Goal: Information Seeking & Learning: Check status

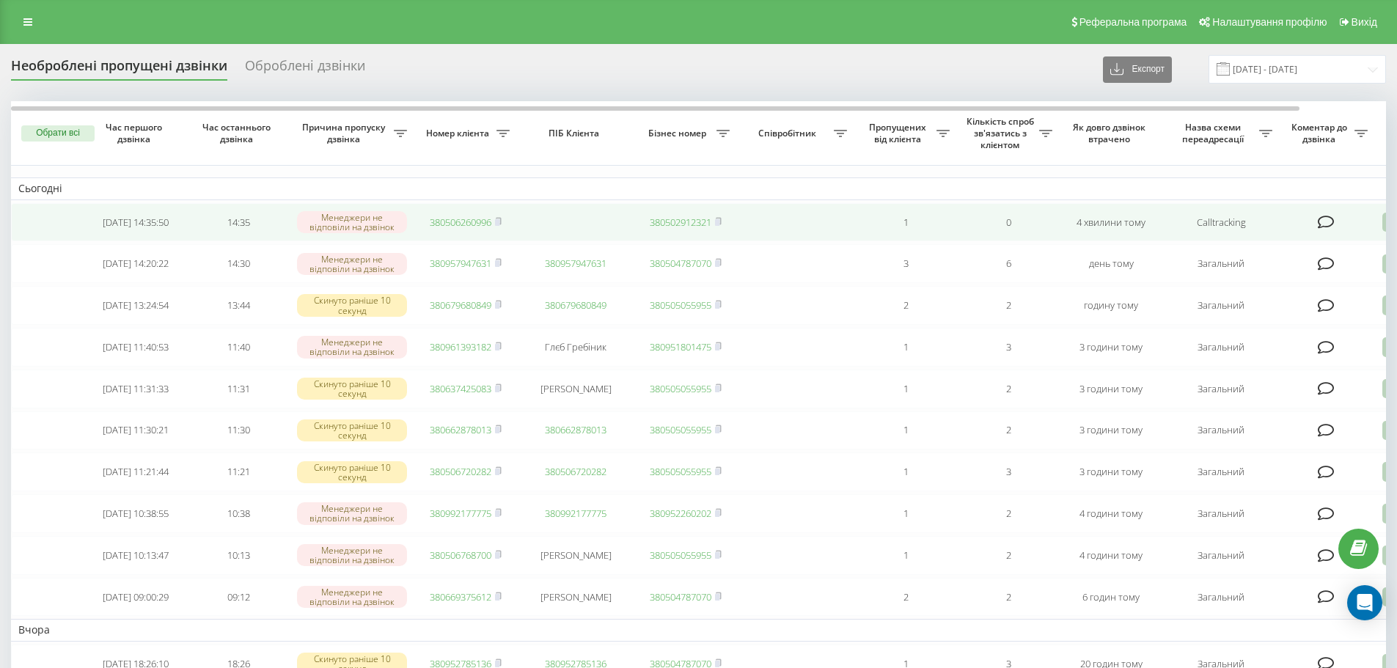
click at [481, 216] on link "380506260996" at bounding box center [461, 222] width 62 height 13
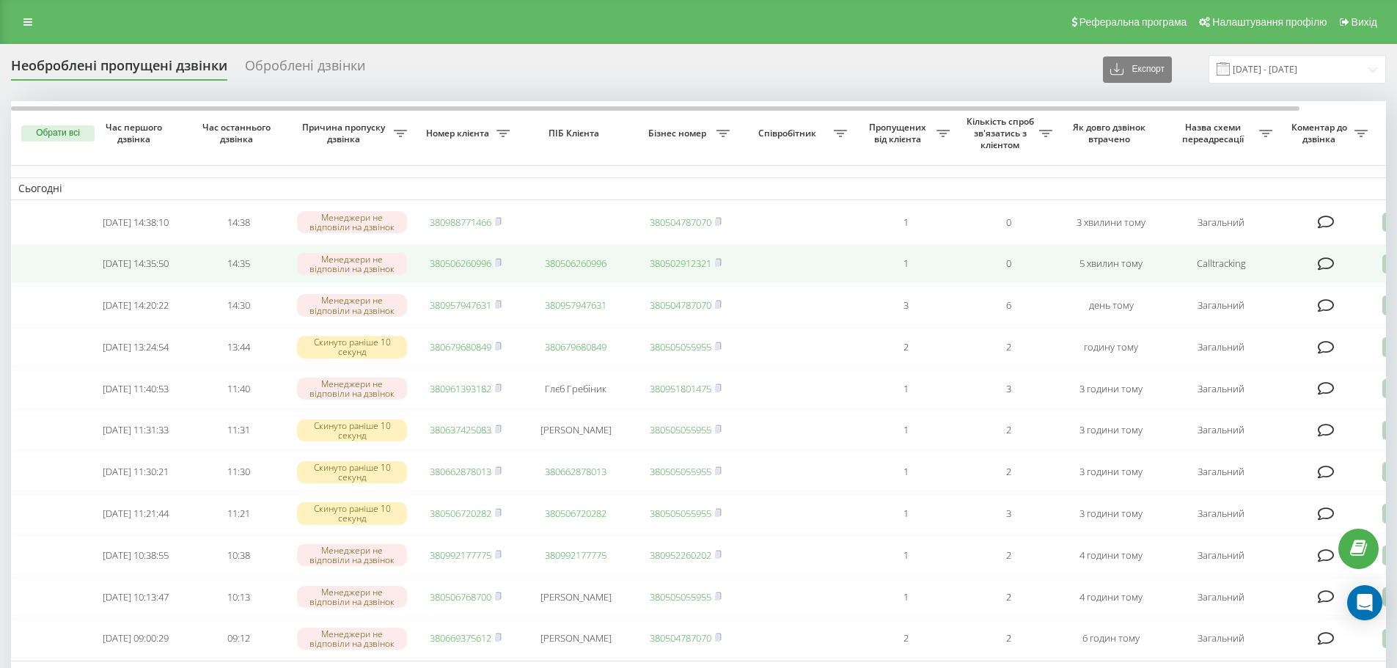
click at [469, 268] on link "380506260996" at bounding box center [461, 263] width 62 height 13
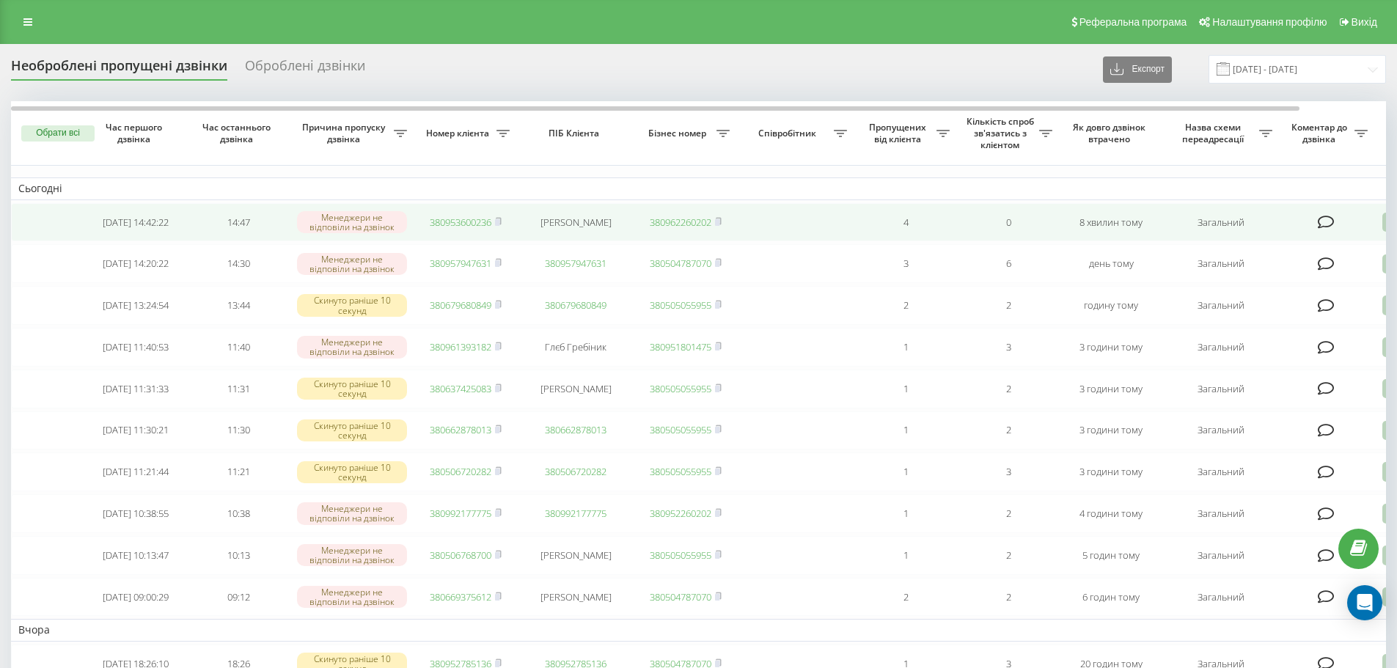
click at [468, 223] on link "380953600236" at bounding box center [461, 222] width 62 height 13
click at [446, 224] on link "380956940943" at bounding box center [461, 222] width 62 height 13
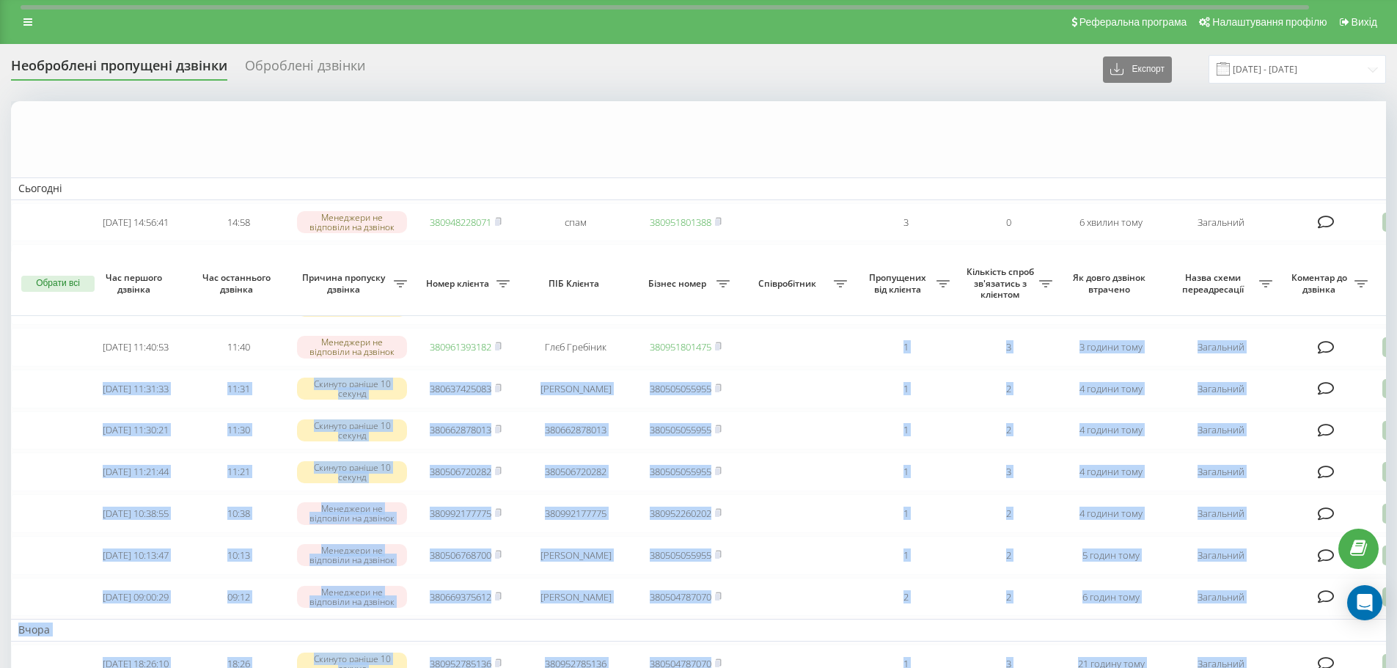
click at [632, 668] on html "[DOMAIN_NAME] Проекти [DOMAIN_NAME] Дашборд Центр звернень Журнал дзвінків Журн…" at bounding box center [698, 334] width 1397 height 668
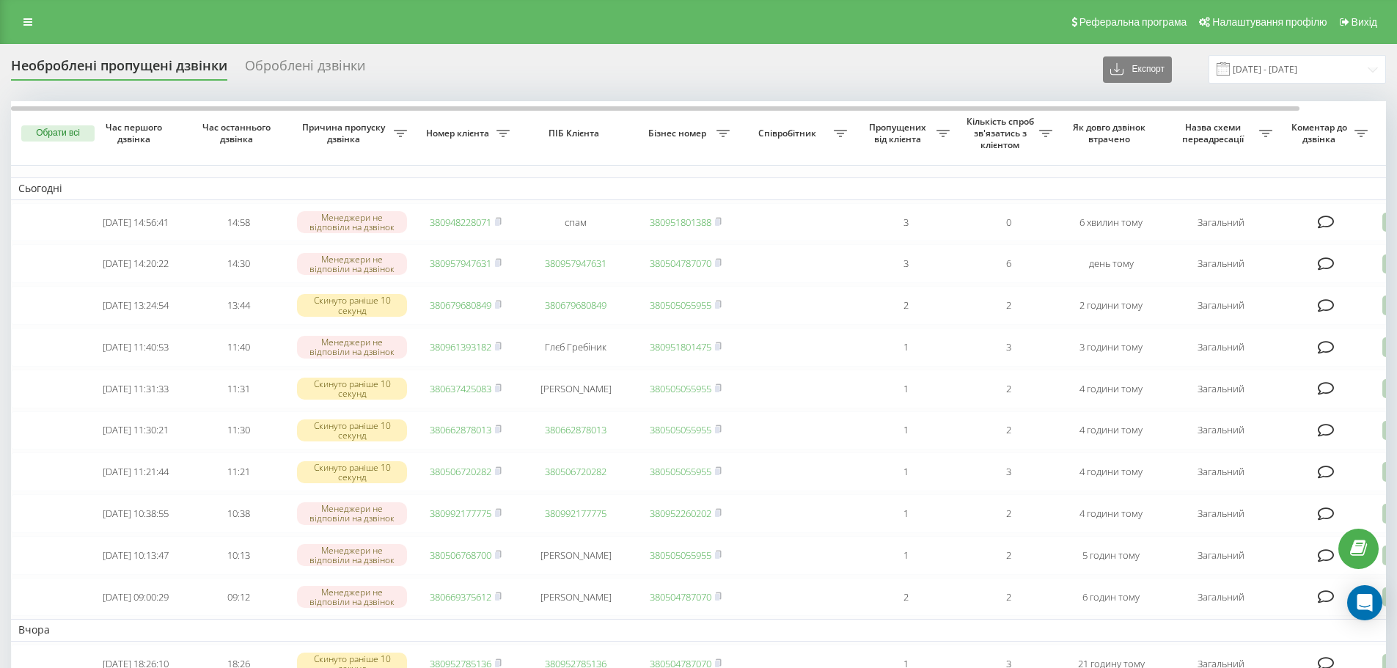
click at [563, 73] on div "Необроблені пропущені дзвінки Оброблені дзвінки Експорт .csv .xlsx 19.07.2025 -…" at bounding box center [698, 69] width 1375 height 29
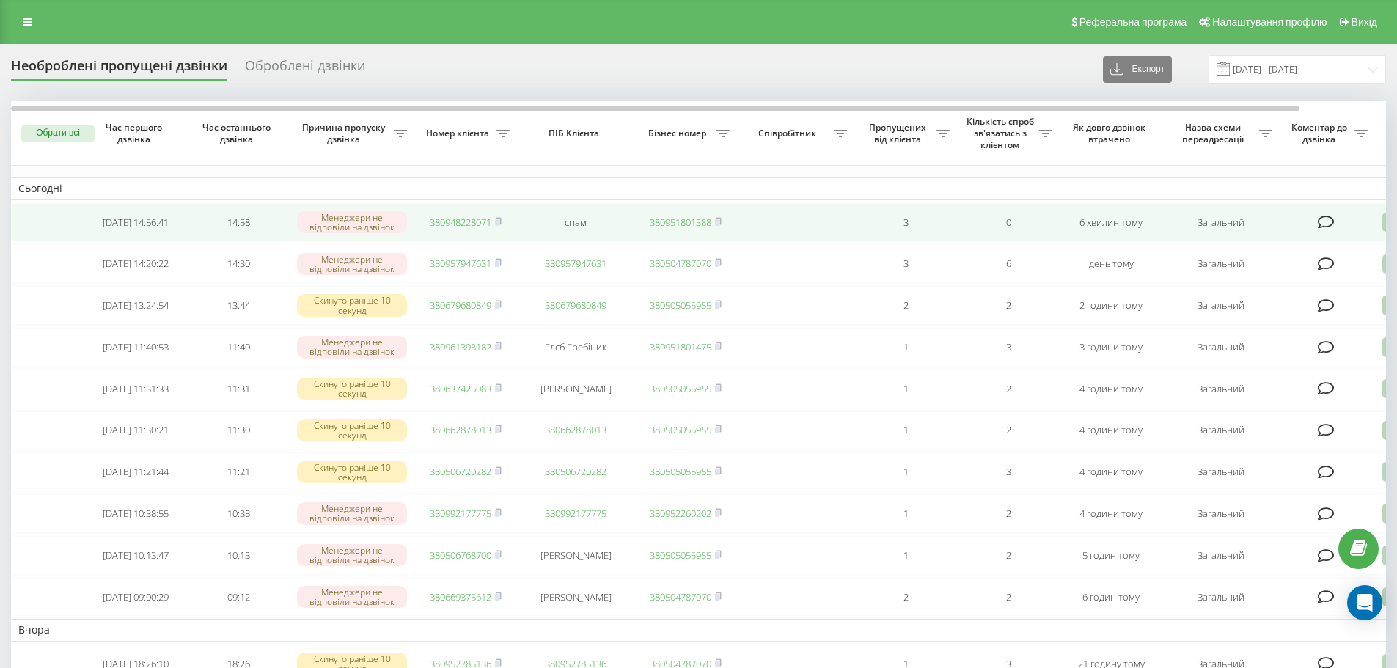
click at [444, 229] on link "380948228071" at bounding box center [461, 222] width 62 height 13
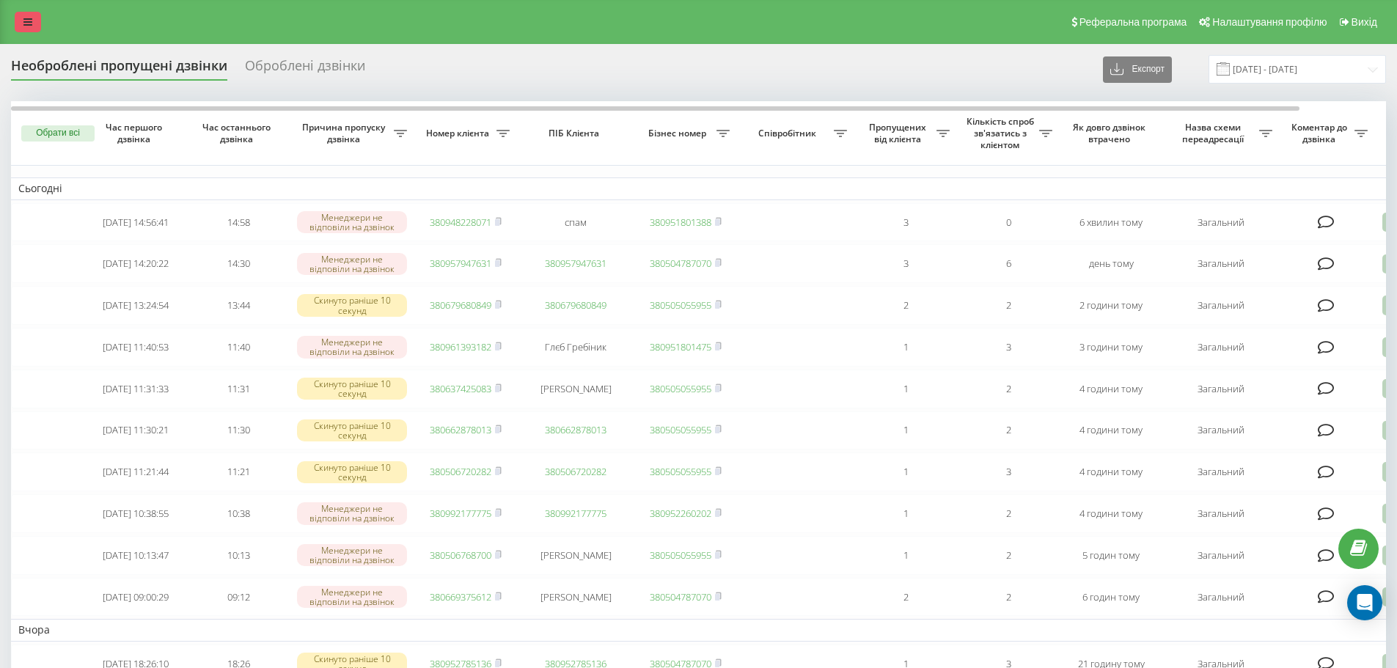
click at [21, 19] on link at bounding box center [28, 22] width 26 height 21
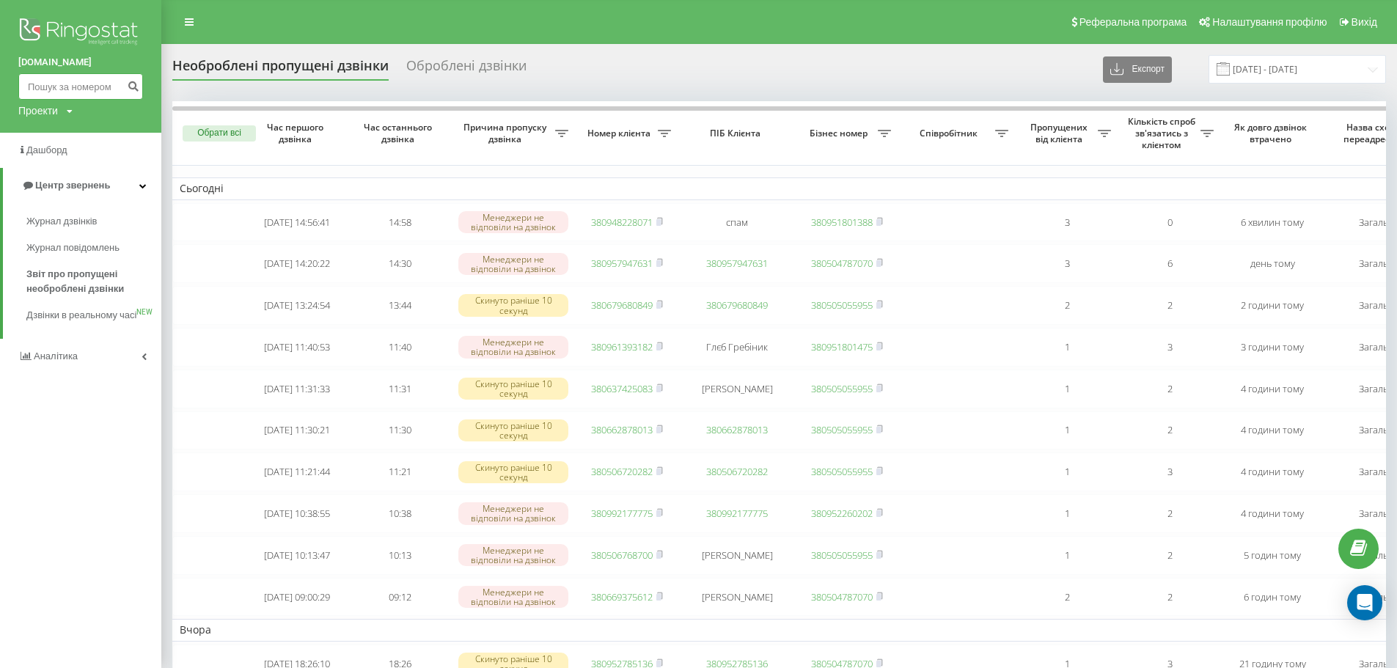
click at [103, 83] on input at bounding box center [80, 86] width 125 height 26
paste input "0669973800"
type input "0669973800"
click at [131, 83] on icon "submit" at bounding box center [133, 84] width 12 height 9
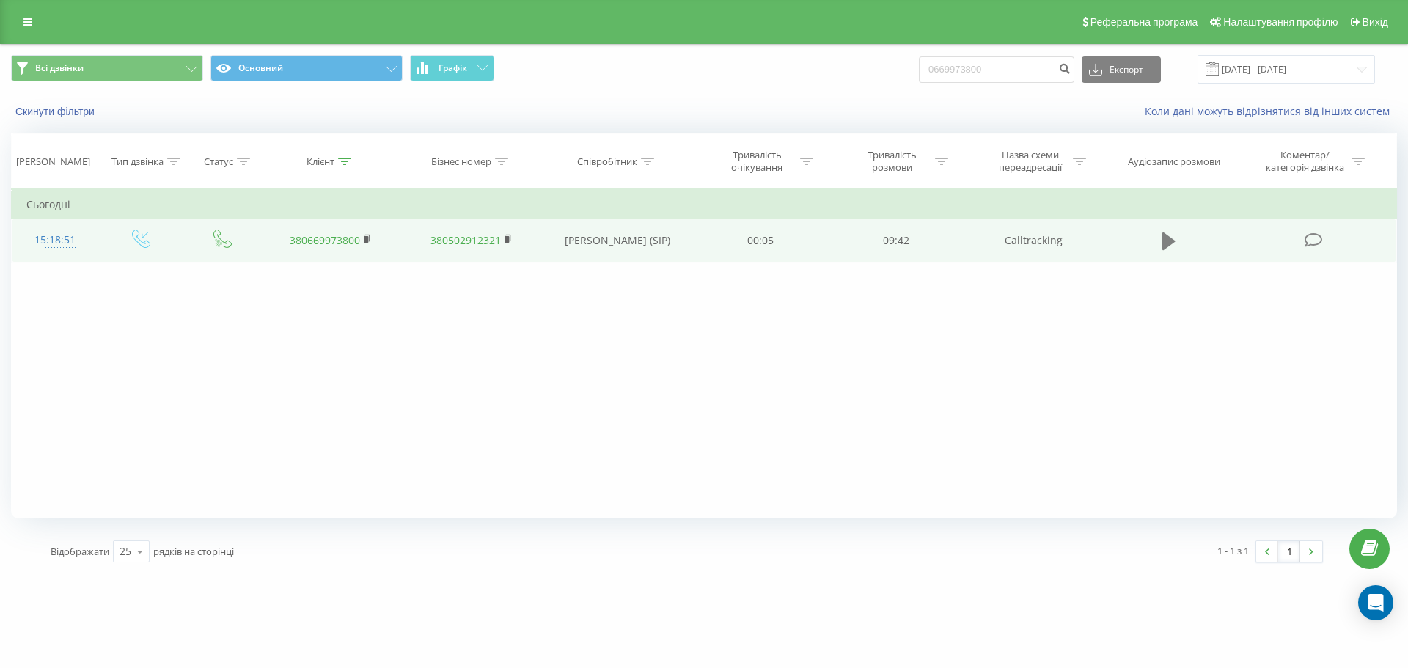
click at [1171, 244] on icon at bounding box center [1169, 242] width 13 height 18
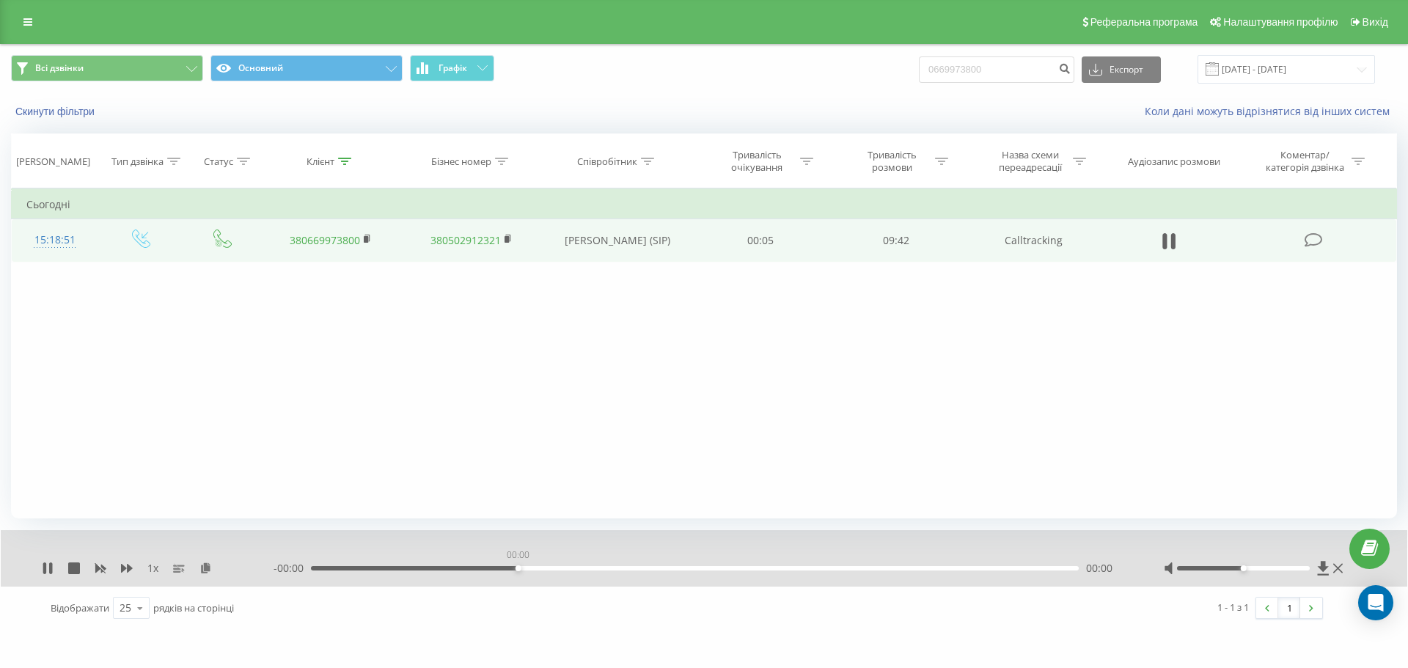
click at [517, 569] on div "00:00" at bounding box center [695, 568] width 768 height 4
click at [728, 567] on div "00:03" at bounding box center [695, 568] width 768 height 4
click at [855, 569] on div "06:53" at bounding box center [695, 568] width 768 height 4
click at [883, 571] on div "06:55" at bounding box center [695, 568] width 768 height 4
click at [924, 568] on div "07:15" at bounding box center [695, 568] width 768 height 4
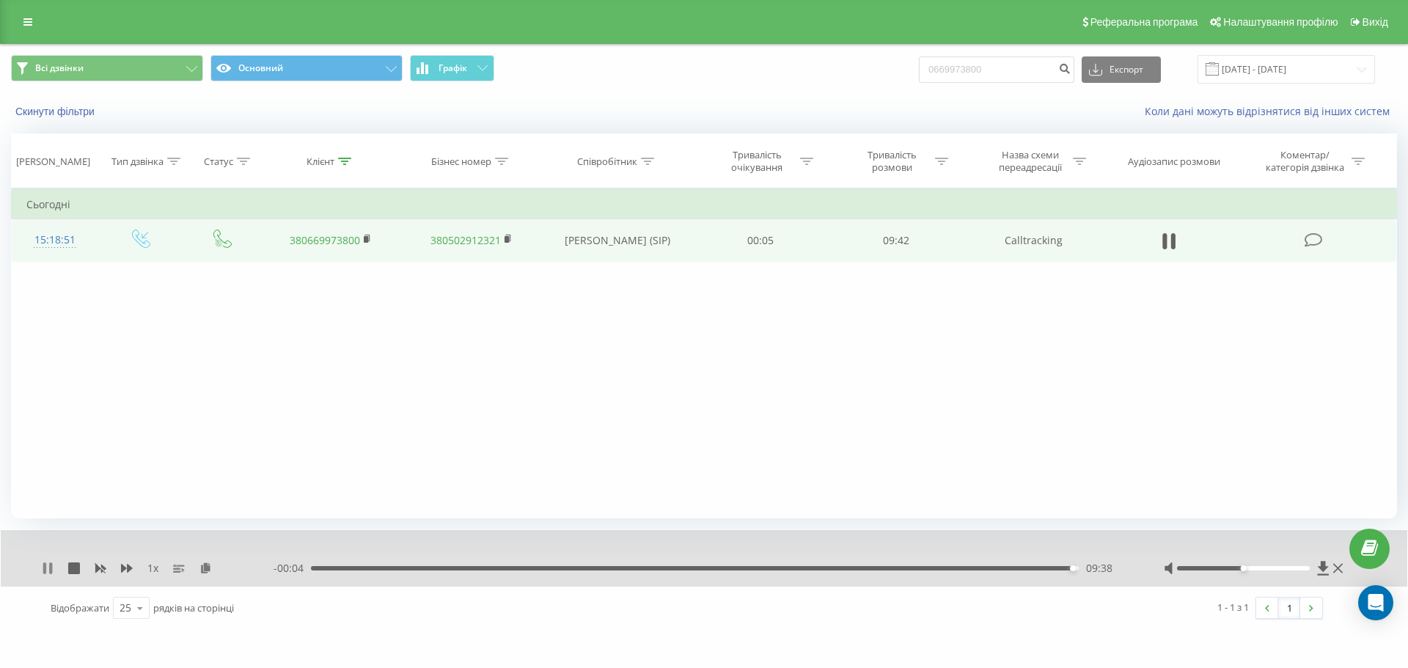
click at [45, 563] on icon at bounding box center [44, 569] width 3 height 12
click at [26, 29] on link at bounding box center [28, 22] width 26 height 21
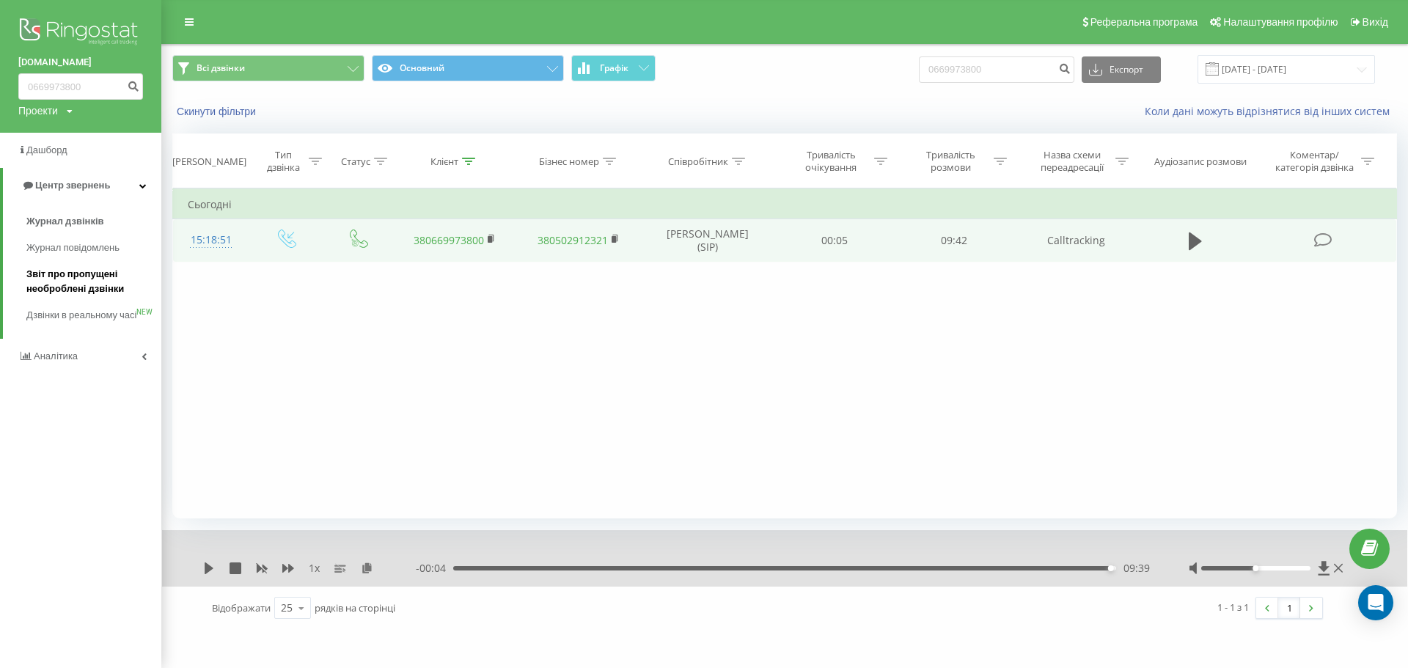
click at [67, 279] on span "Звіт про пропущені необроблені дзвінки" at bounding box center [90, 281] width 128 height 29
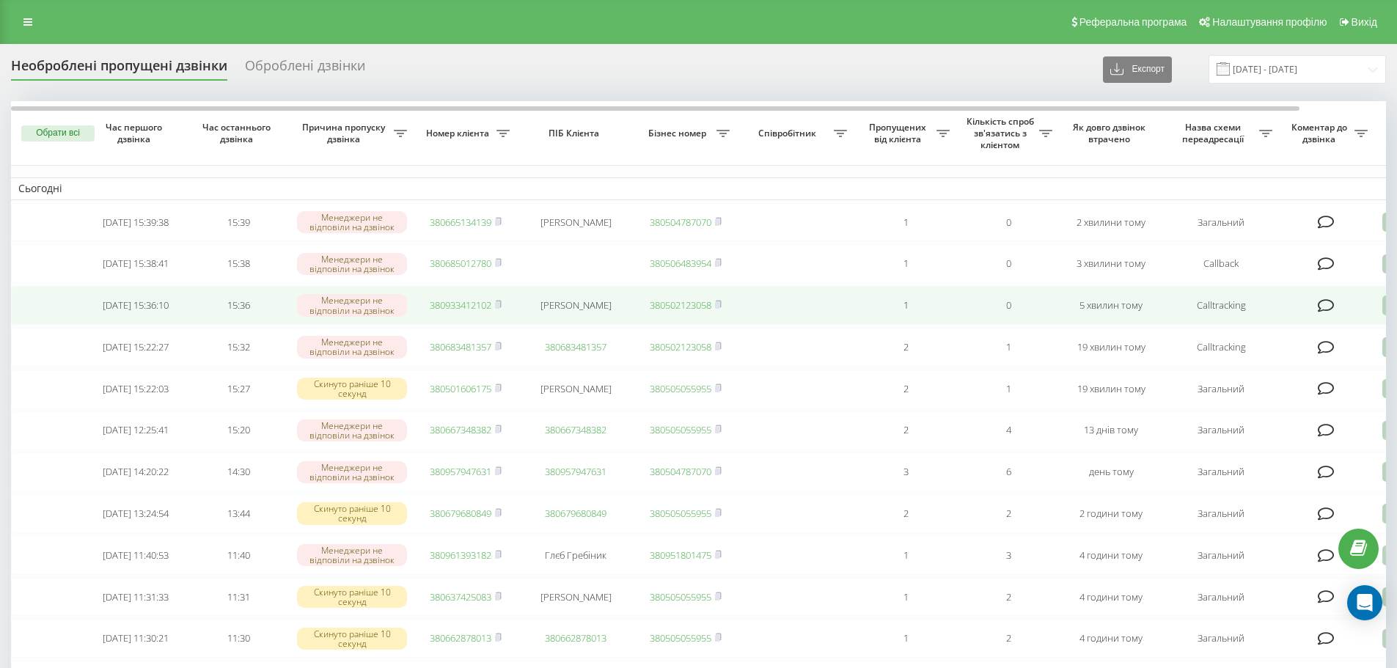
click at [488, 304] on td "380933412102" at bounding box center [465, 305] width 103 height 39
click at [460, 312] on link "380933412102" at bounding box center [461, 305] width 62 height 13
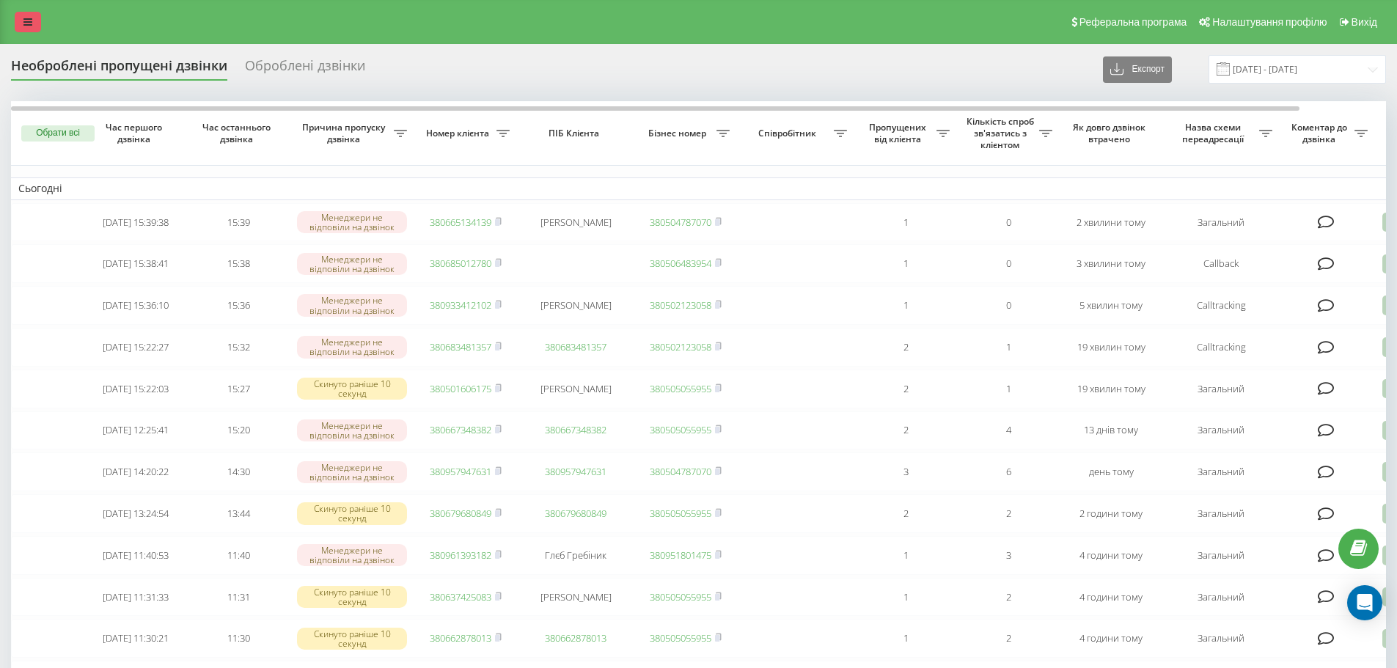
click at [37, 18] on link at bounding box center [28, 22] width 26 height 21
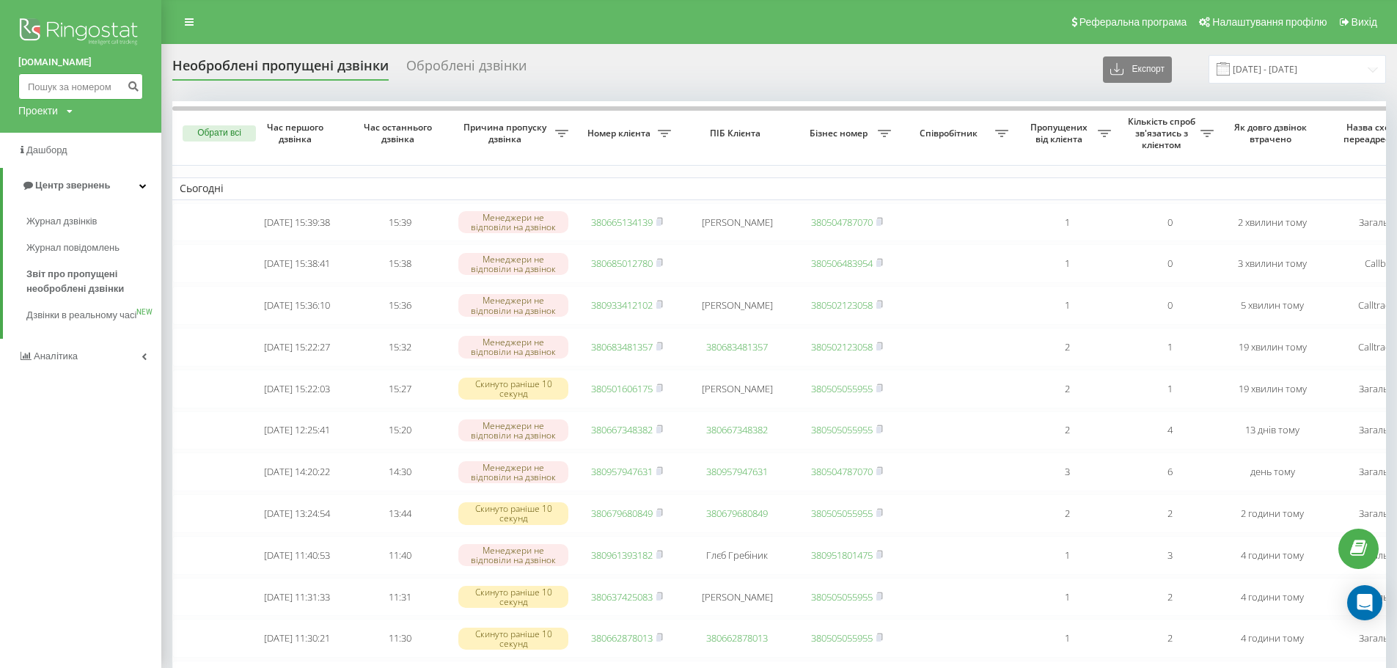
click at [56, 87] on input at bounding box center [80, 86] width 125 height 26
paste input "+380933412102"
type input "+380933412102"
click at [137, 84] on icon "submit" at bounding box center [133, 84] width 12 height 9
click at [29, 87] on input "+380933412102" at bounding box center [80, 86] width 125 height 26
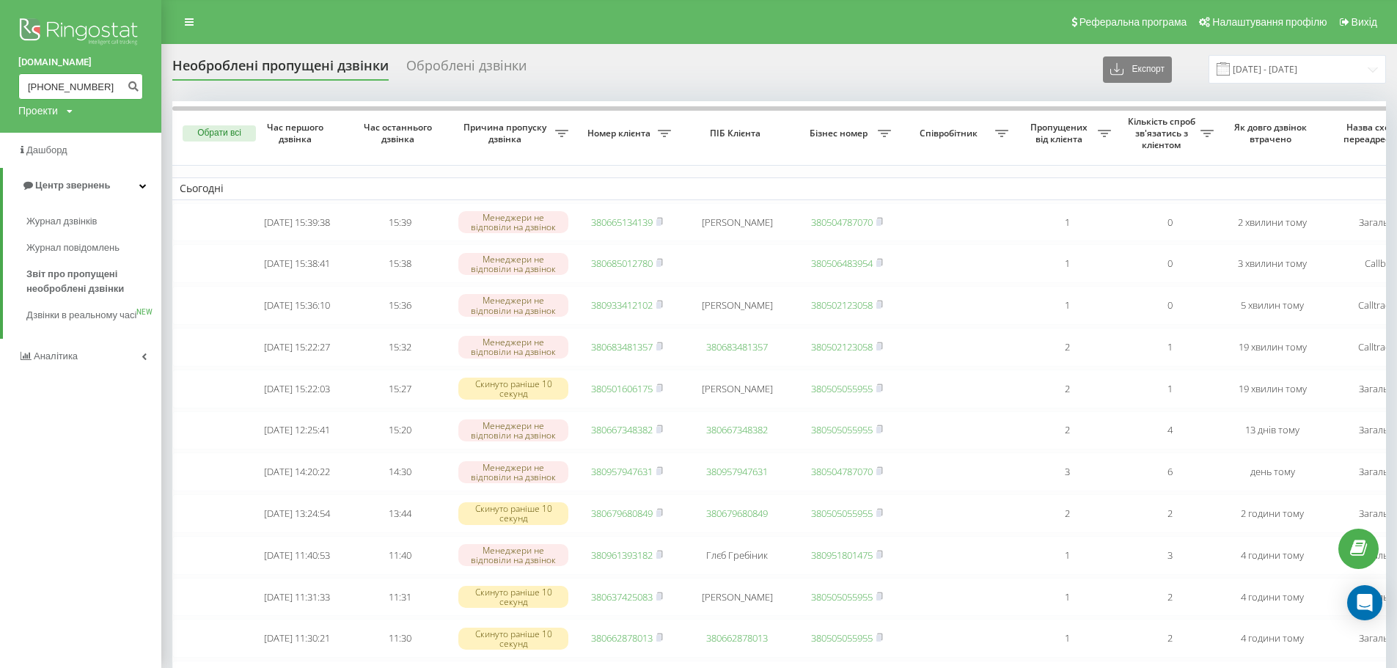
click at [34, 86] on input "+380933412102" at bounding box center [80, 86] width 125 height 26
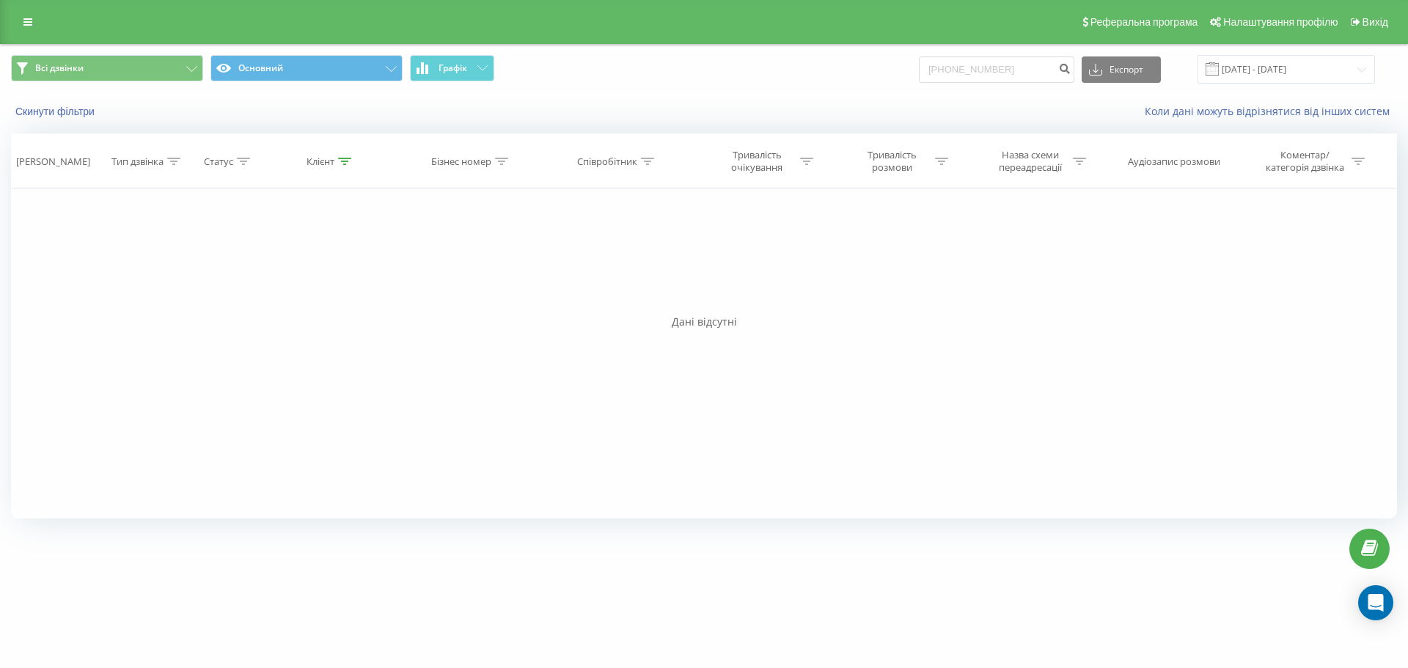
click at [30, 40] on div "Реферальна програма Налаштування профілю Вихід" at bounding box center [704, 22] width 1408 height 44
click at [24, 21] on icon at bounding box center [27, 22] width 9 height 10
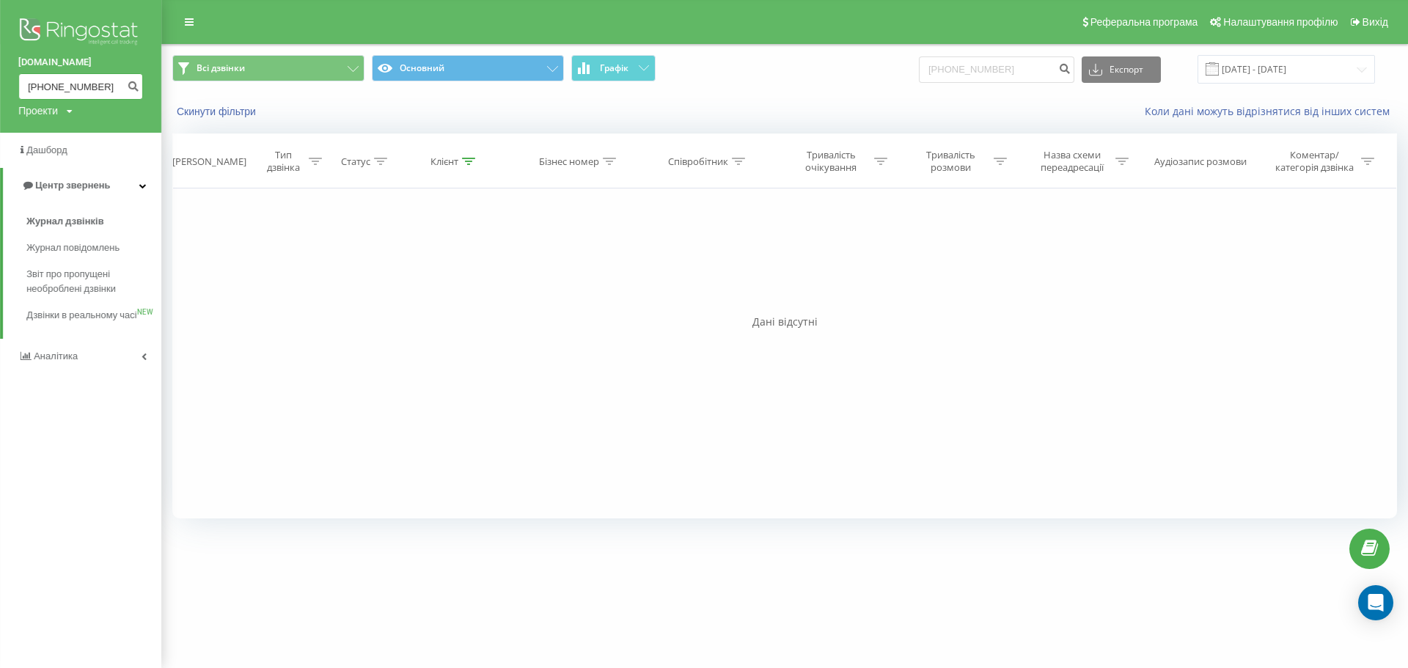
click at [45, 84] on input "[PHONE_NUMBER]" at bounding box center [80, 86] width 125 height 26
type input "0933412102"
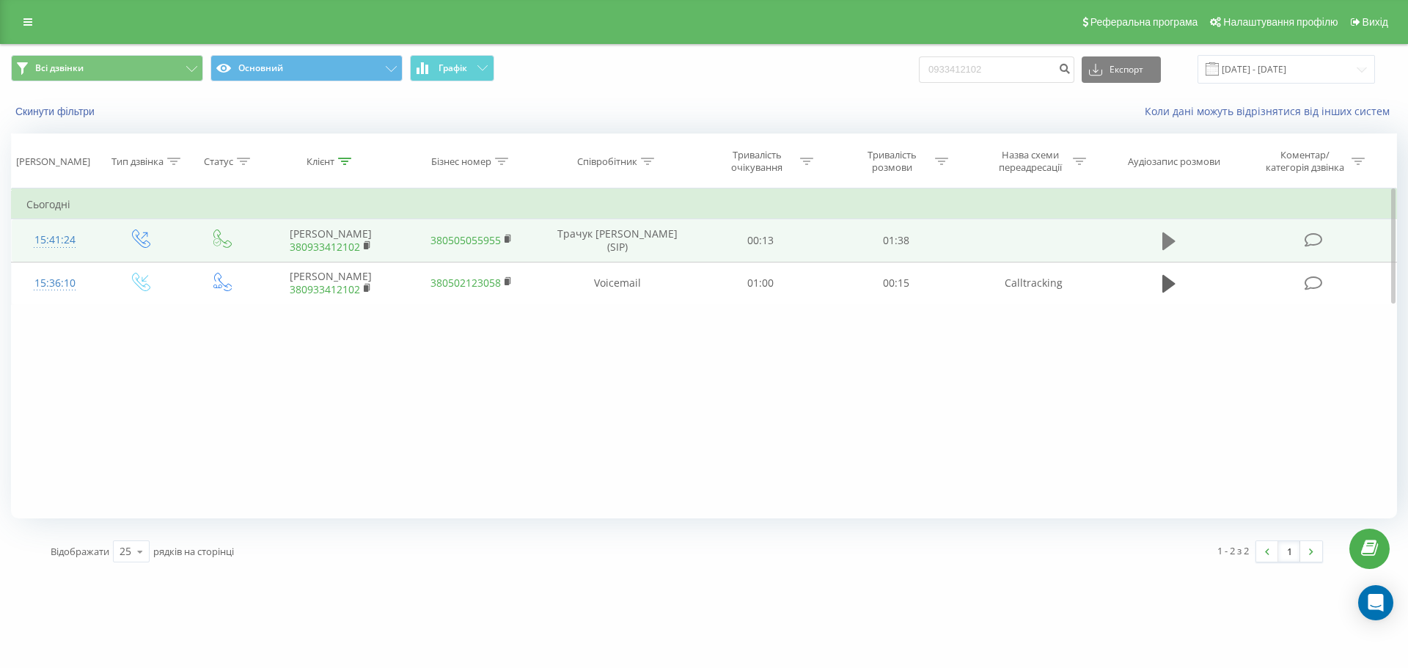
click at [1160, 238] on button at bounding box center [1169, 241] width 22 height 22
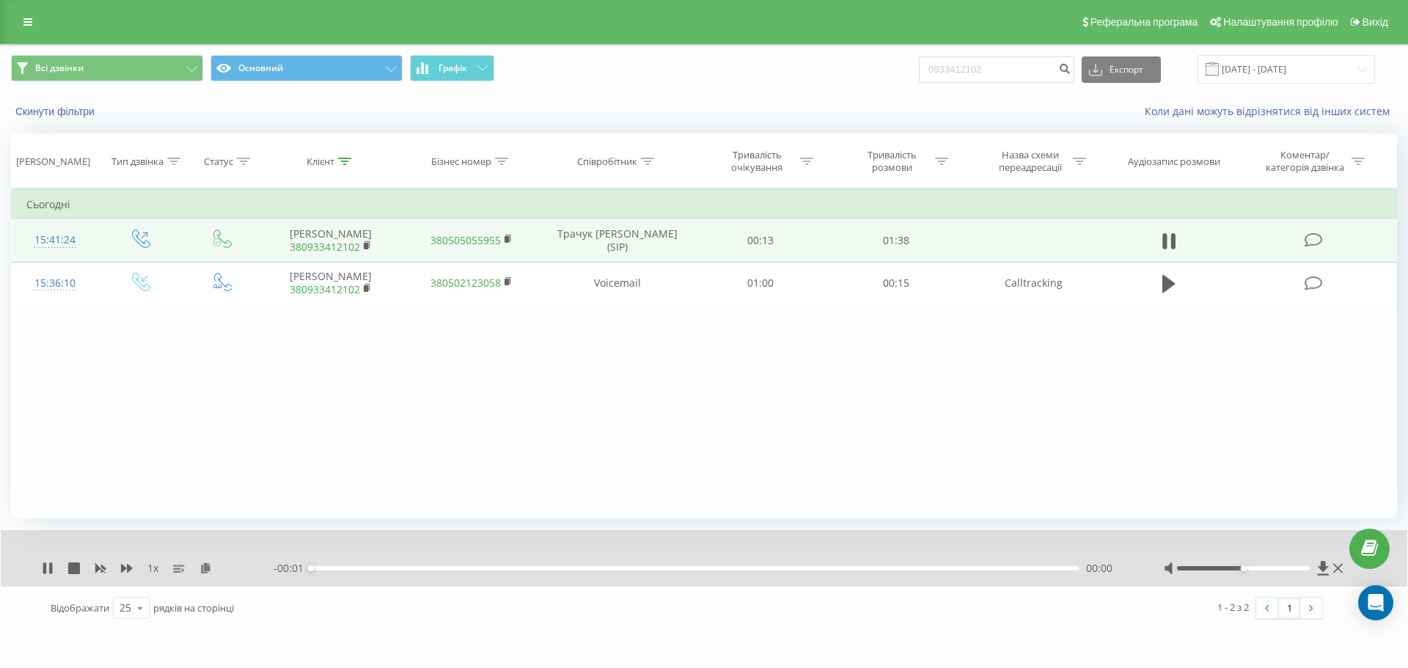
click at [326, 569] on div "00:00" at bounding box center [695, 568] width 768 height 4
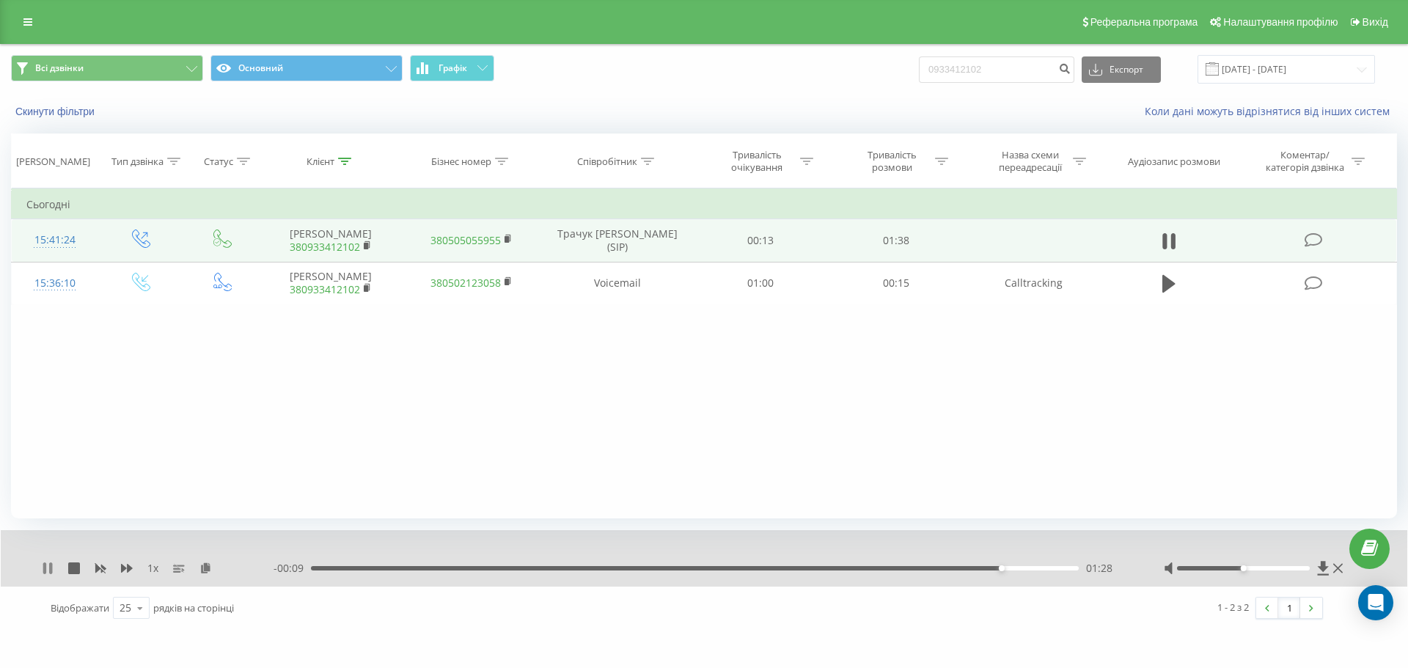
click at [50, 566] on icon at bounding box center [50, 569] width 3 height 12
click at [16, 21] on link at bounding box center [28, 22] width 26 height 21
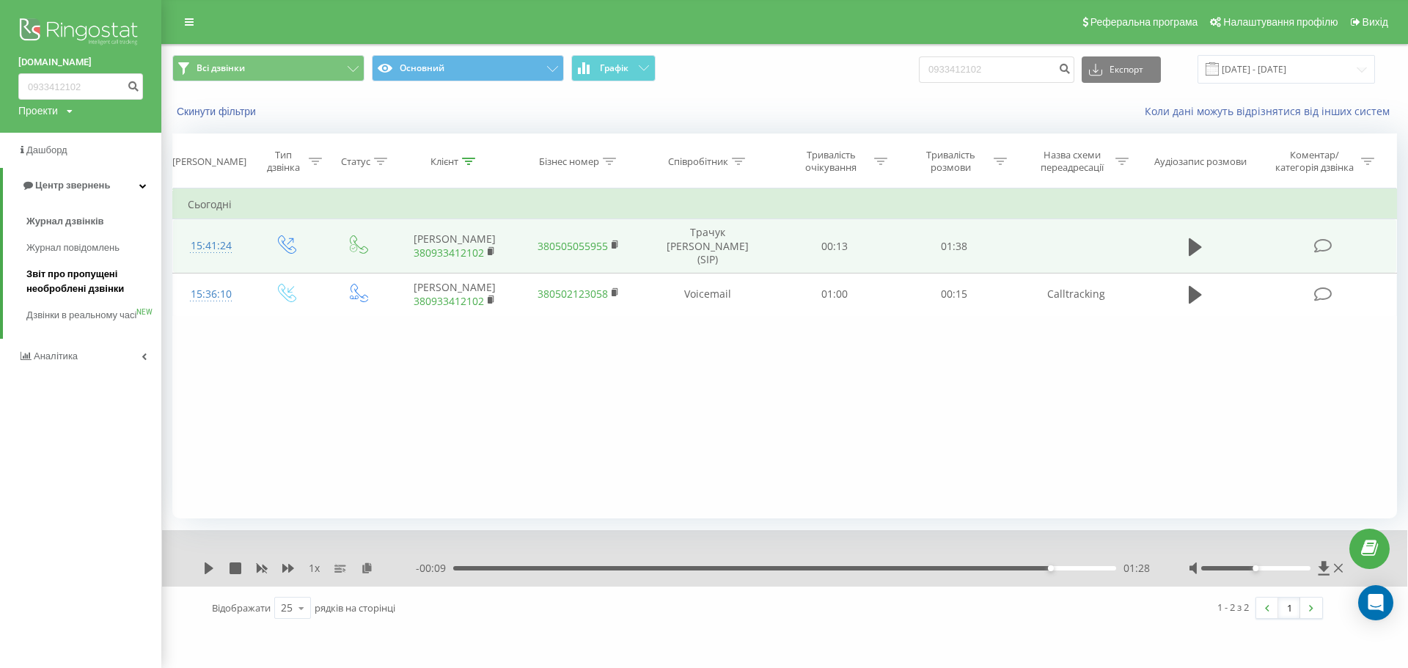
click at [56, 282] on span "Звіт про пропущені необроблені дзвінки" at bounding box center [90, 281] width 128 height 29
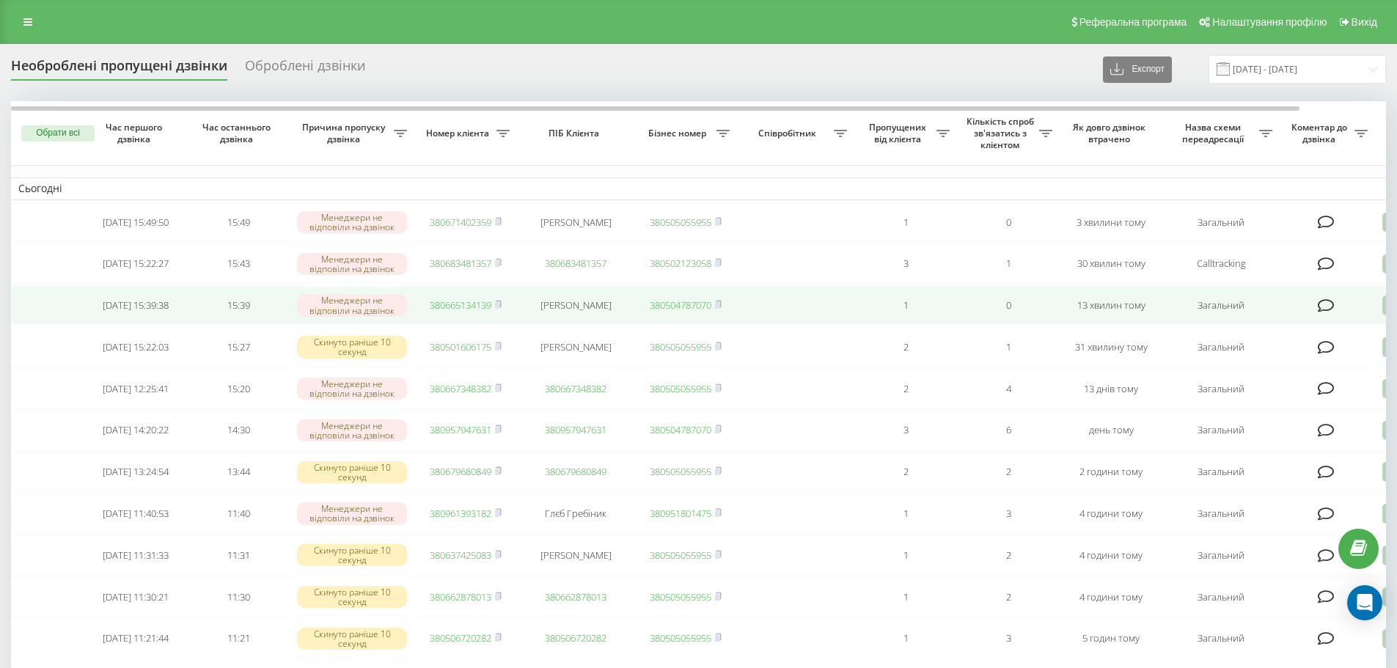
click at [456, 312] on link "380665134139" at bounding box center [461, 305] width 62 height 13
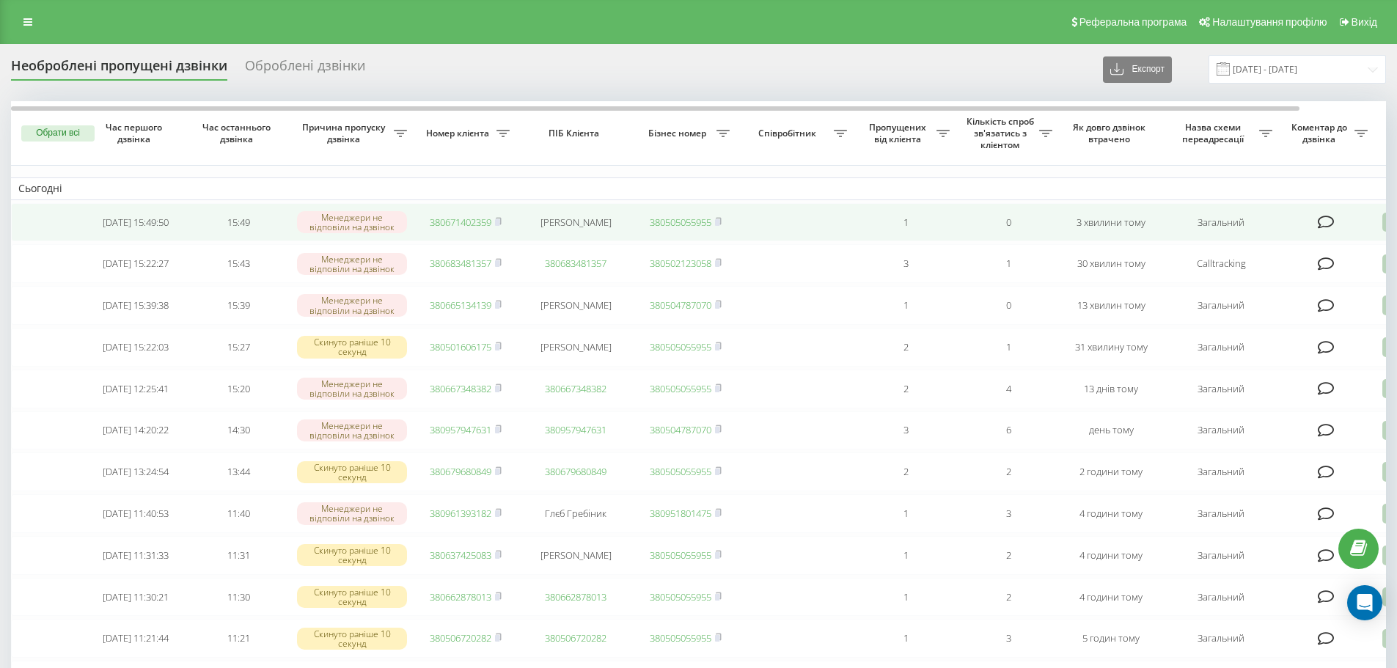
click at [472, 219] on link "380671402359" at bounding box center [461, 222] width 62 height 13
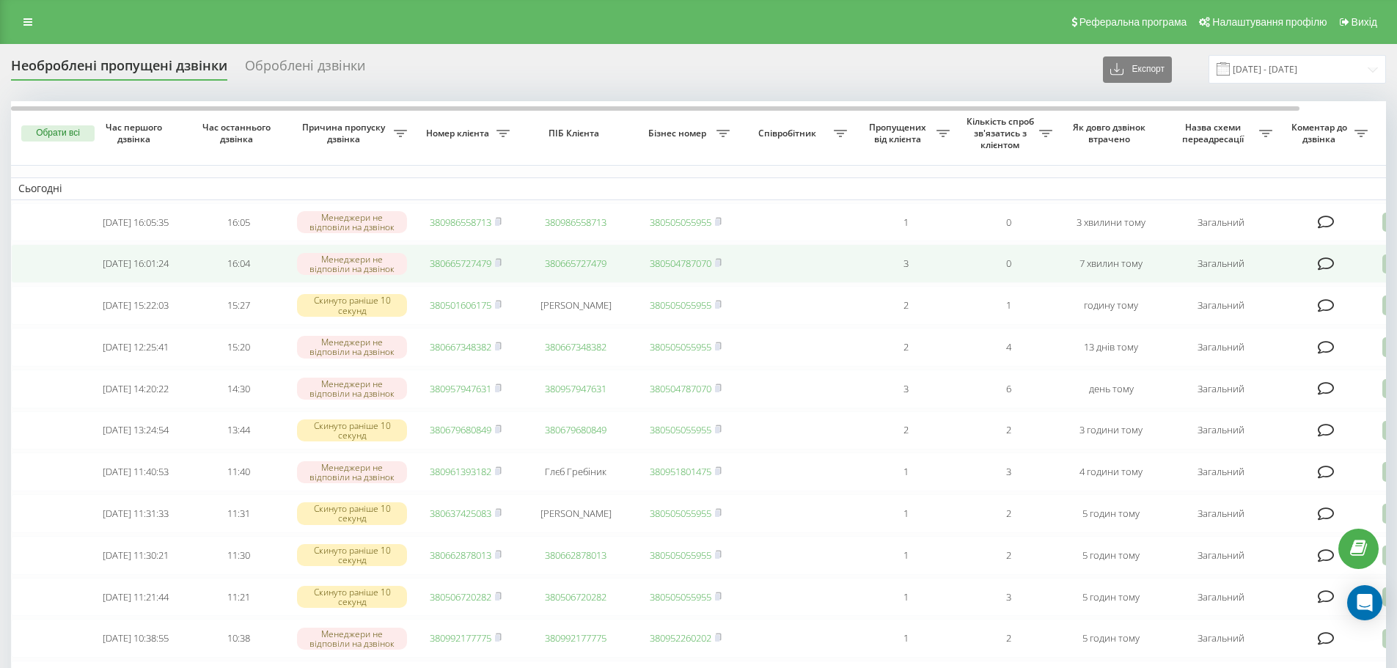
click at [472, 260] on link "380665727479" at bounding box center [461, 263] width 62 height 13
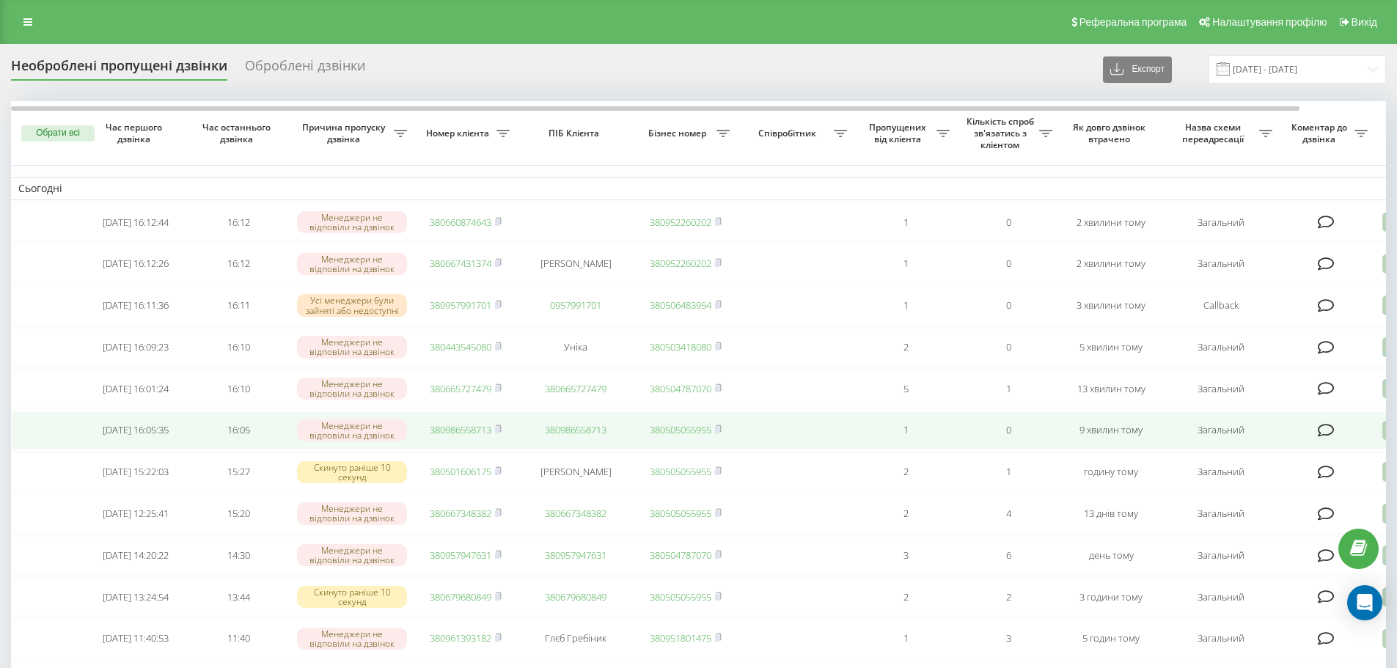
click at [450, 436] on link "380986558713" at bounding box center [461, 429] width 62 height 13
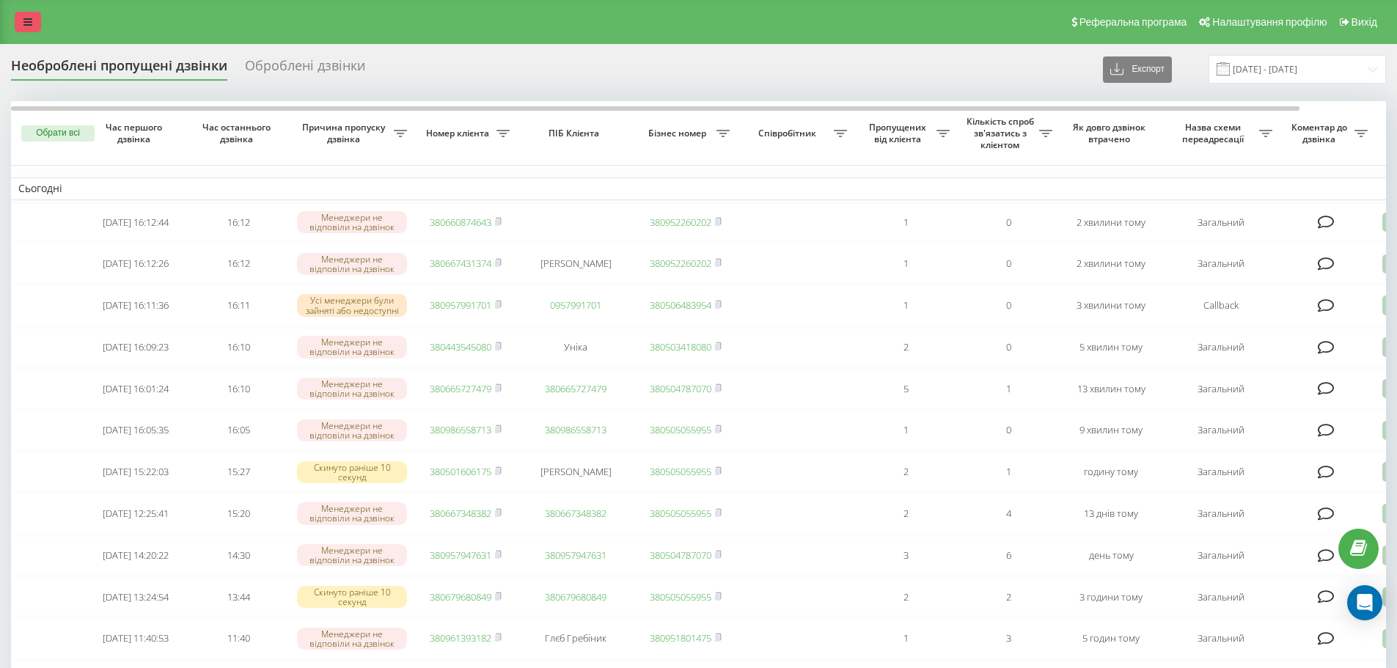
click at [20, 12] on link at bounding box center [28, 22] width 26 height 21
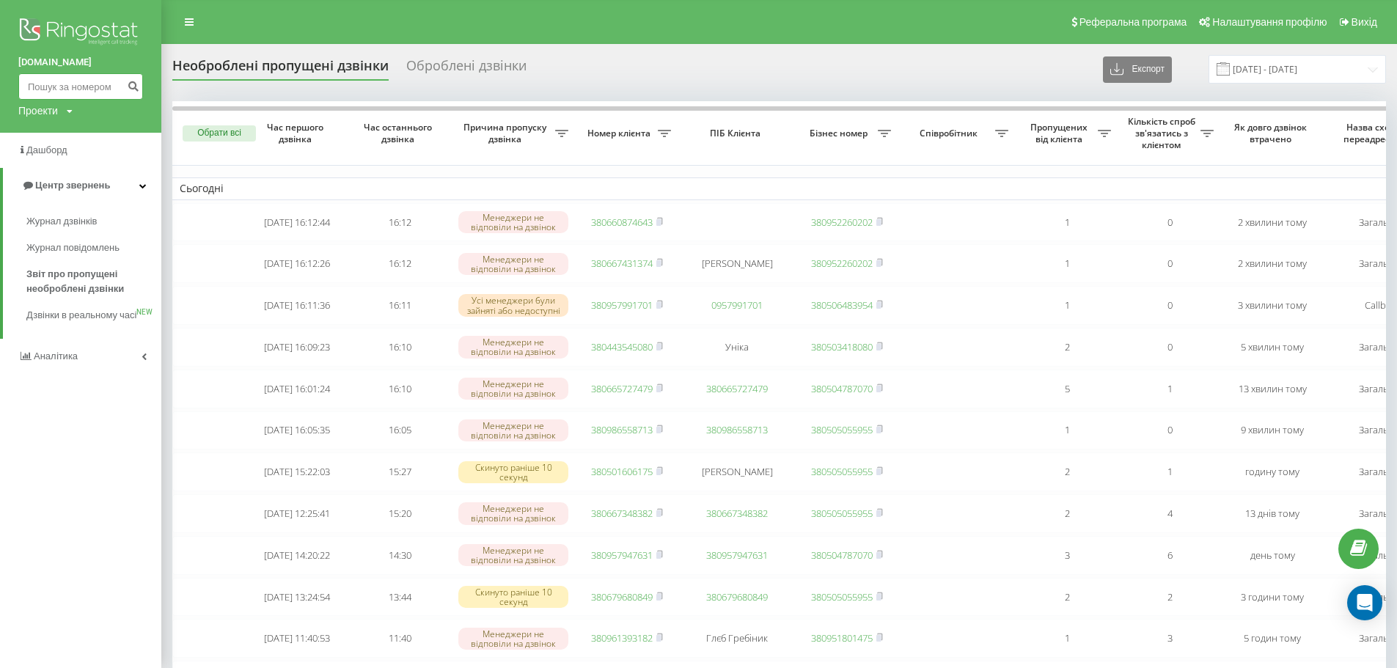
click at [62, 88] on input at bounding box center [80, 86] width 125 height 26
paste input "0665727479"
type input "0665727479"
click at [137, 87] on icon "submit" at bounding box center [133, 84] width 12 height 9
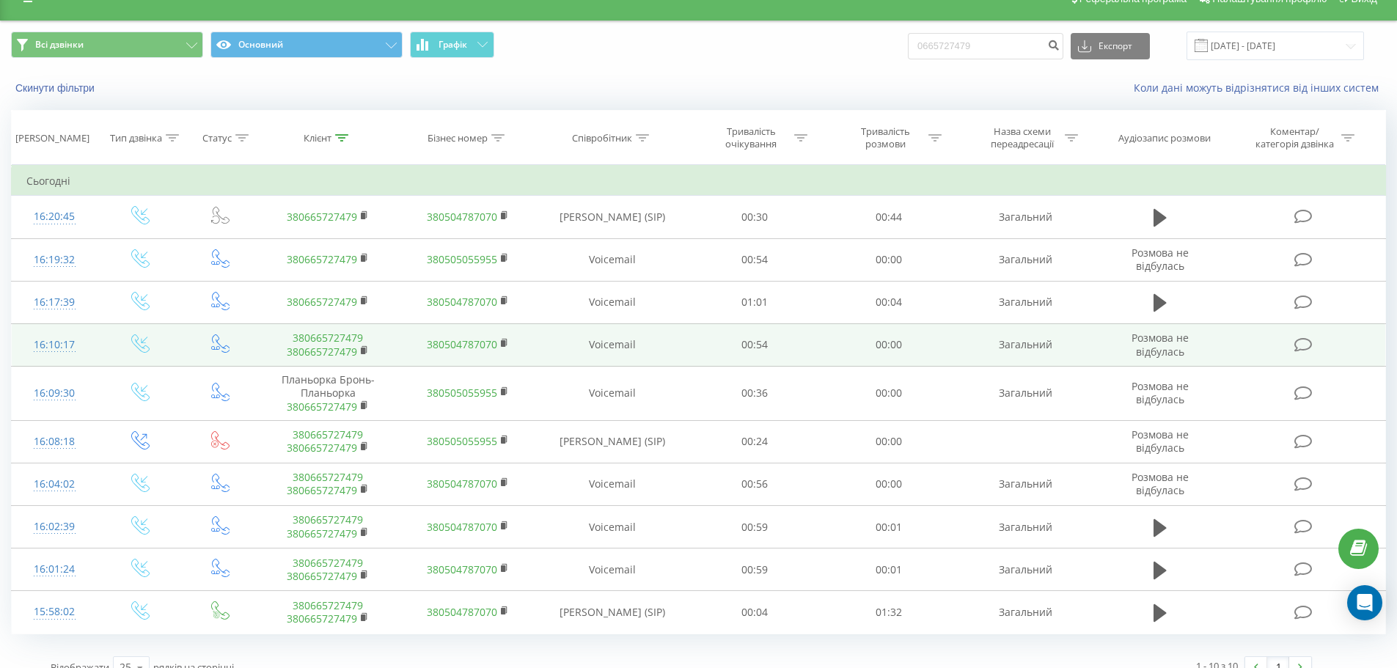
scroll to position [45, 0]
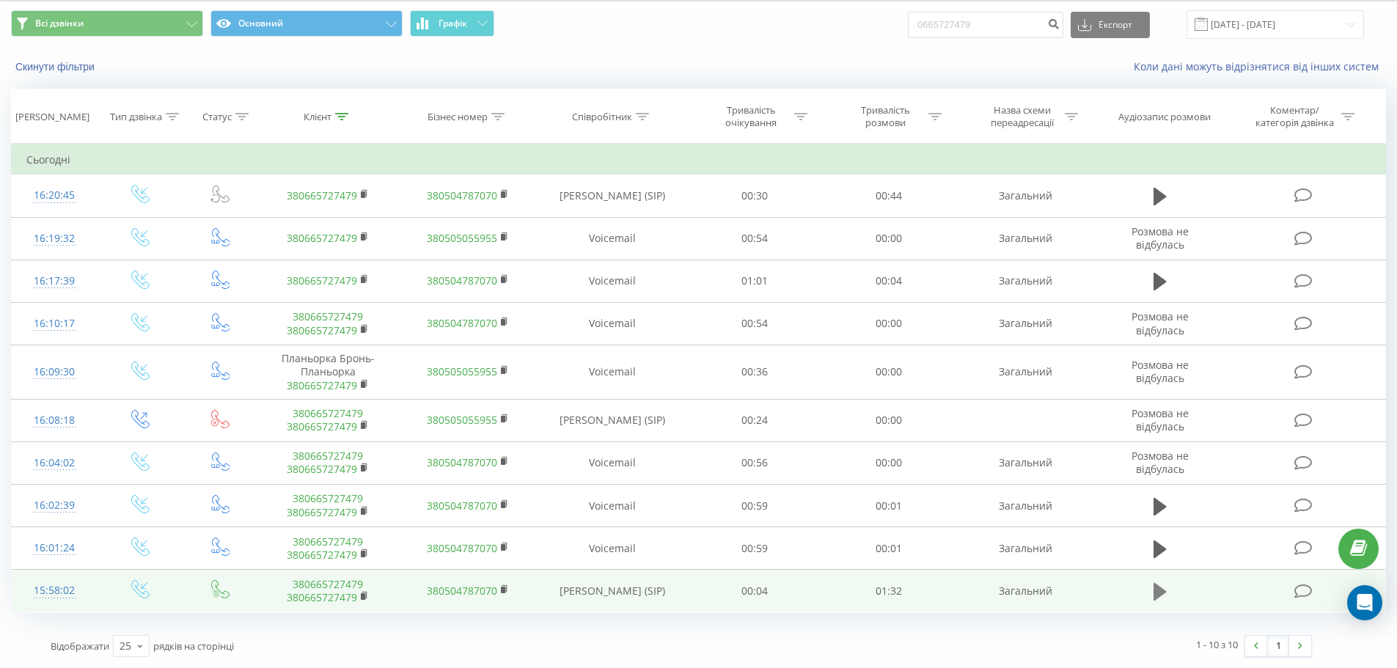
click at [1158, 596] on icon at bounding box center [1160, 592] width 13 height 18
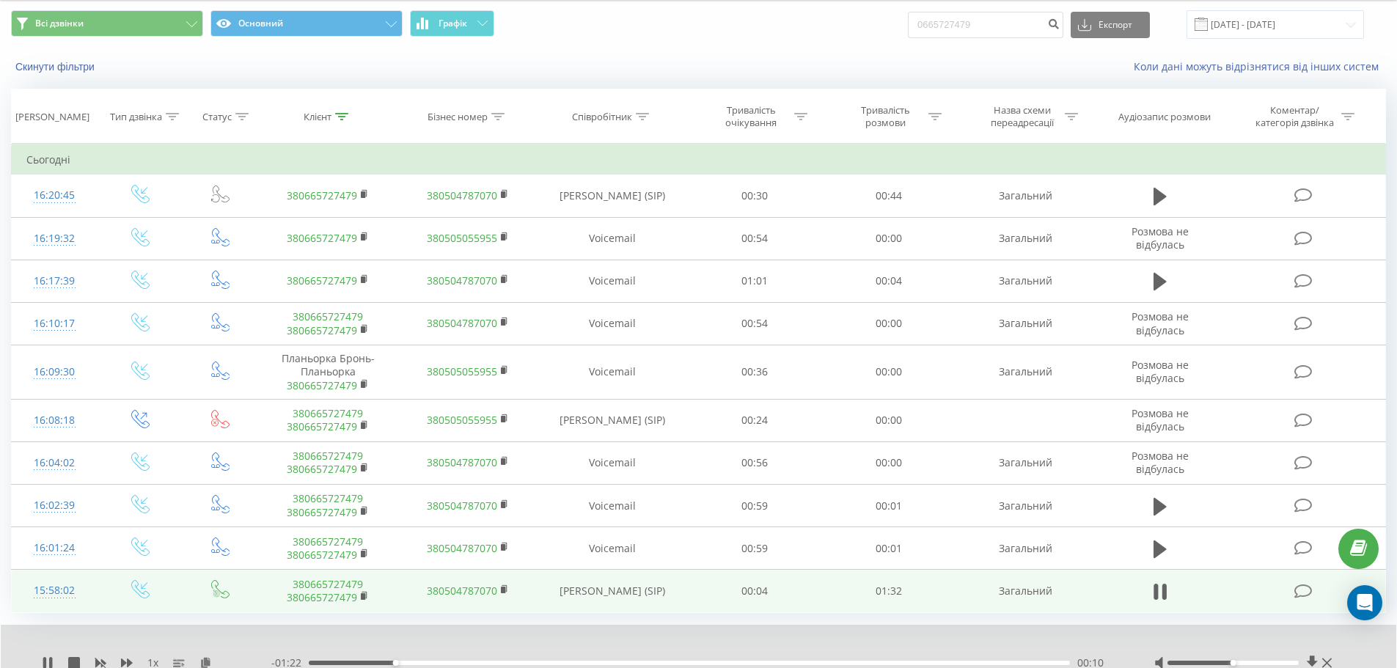
click at [423, 662] on div "00:10" at bounding box center [689, 663] width 761 height 4
click at [501, 590] on rect at bounding box center [503, 590] width 4 height 7
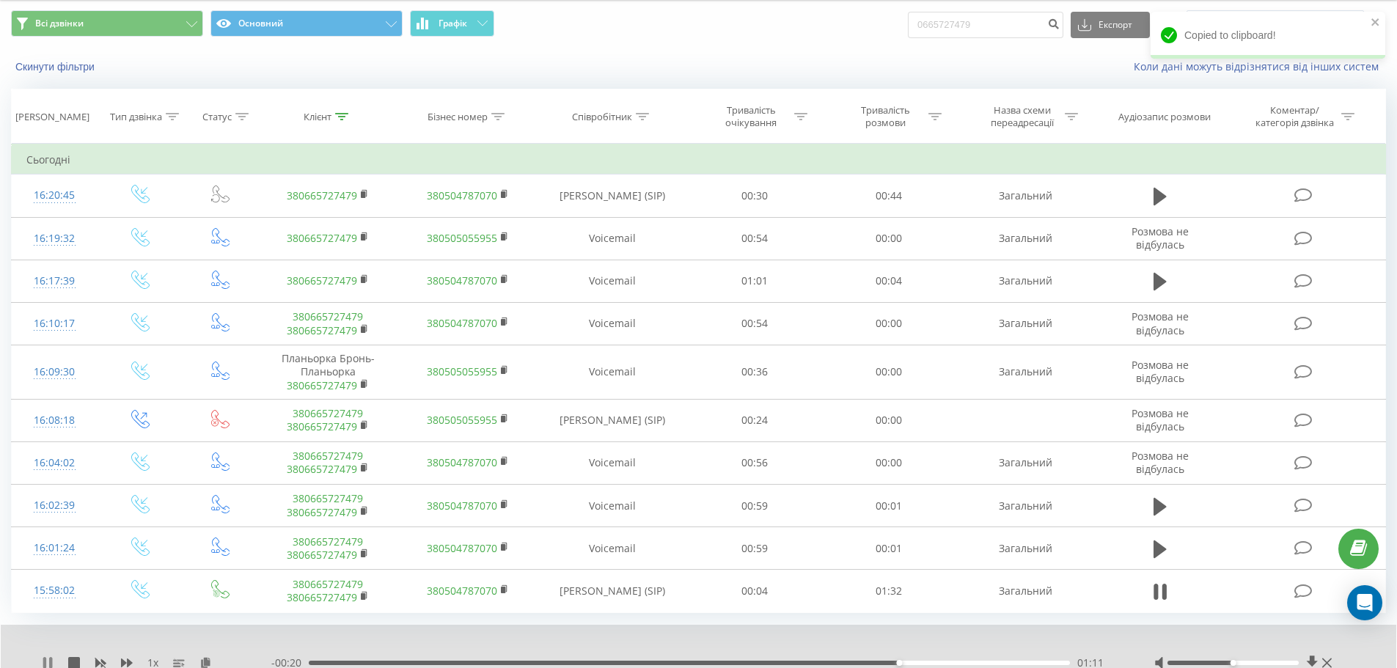
click at [50, 657] on icon at bounding box center [48, 663] width 12 height 12
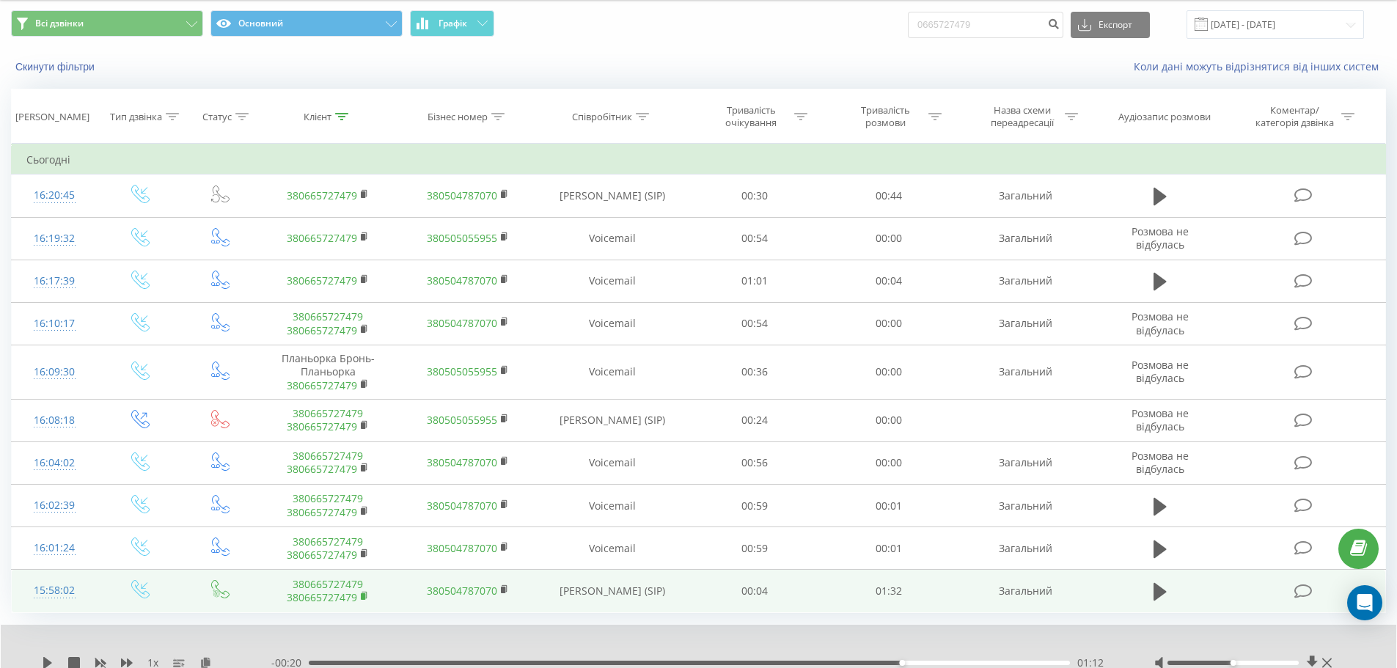
click at [365, 595] on rect at bounding box center [363, 596] width 4 height 7
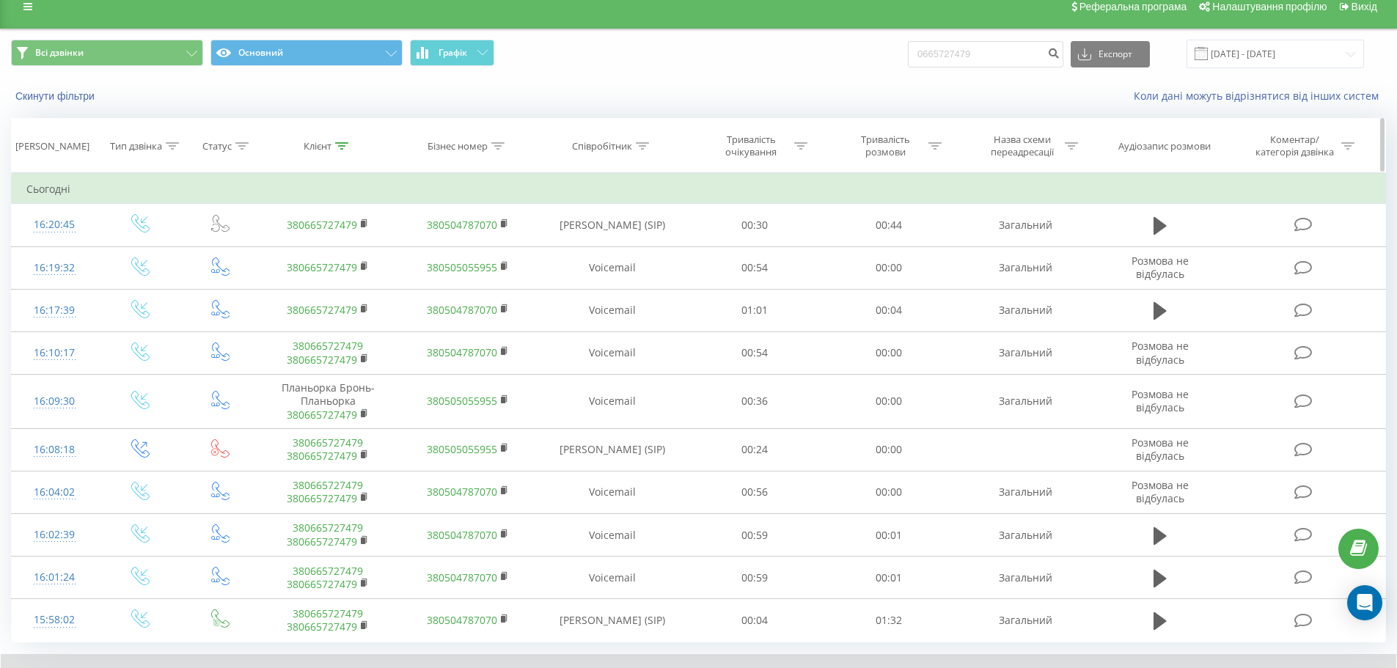
scroll to position [0, 0]
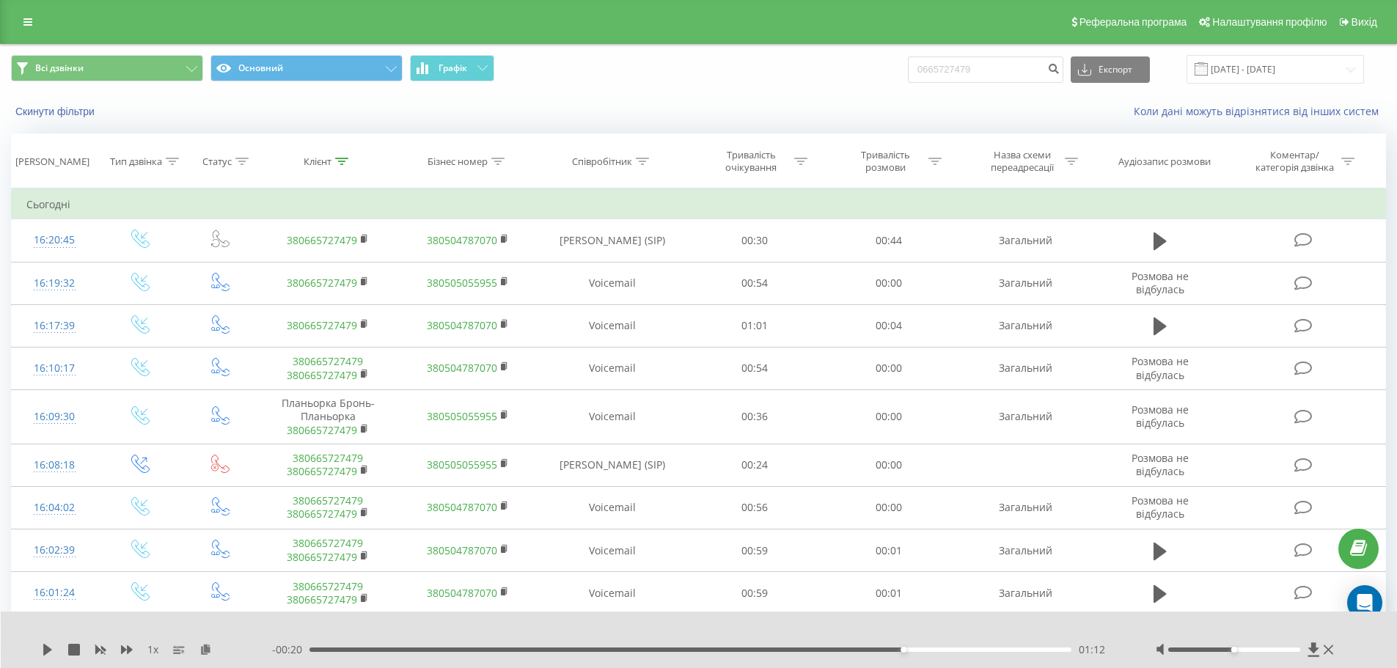
click at [23, 33] on div "Реферальна програма Налаштування профілю Вихід" at bounding box center [698, 22] width 1397 height 44
click at [26, 22] on icon at bounding box center [27, 22] width 9 height 10
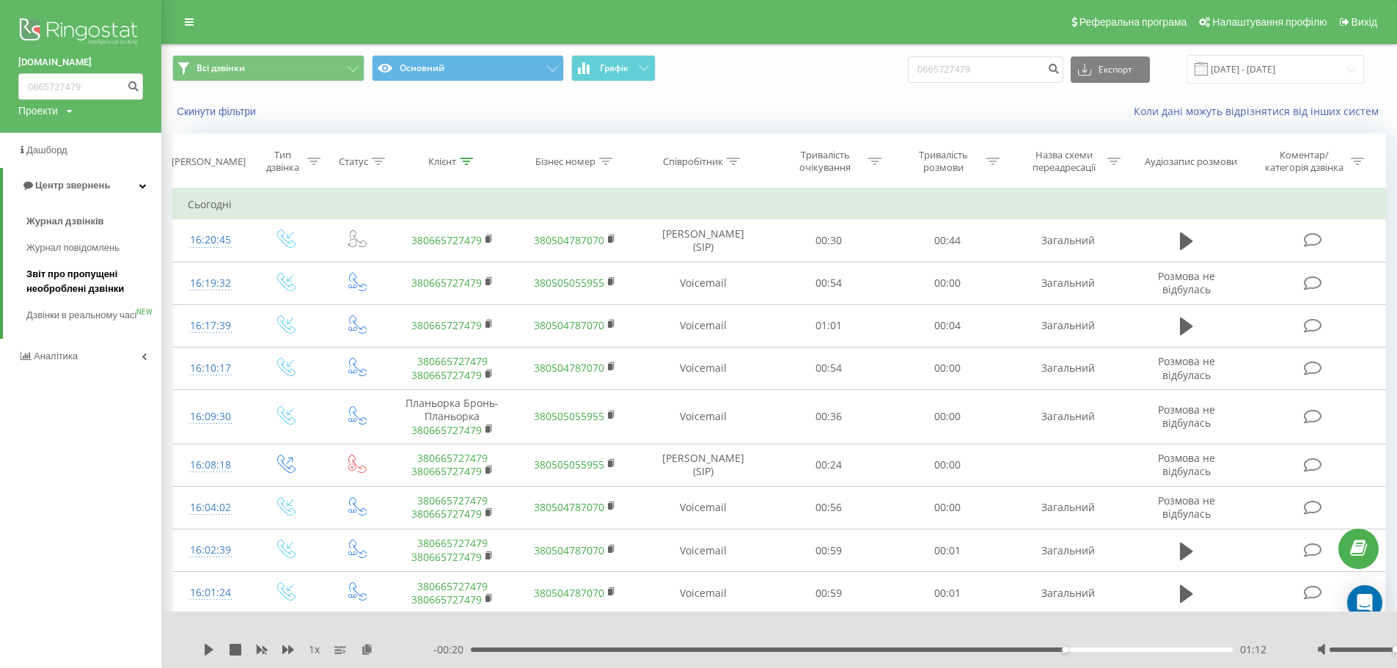
click at [50, 281] on span "Звіт про пропущені необроблені дзвінки" at bounding box center [90, 281] width 128 height 29
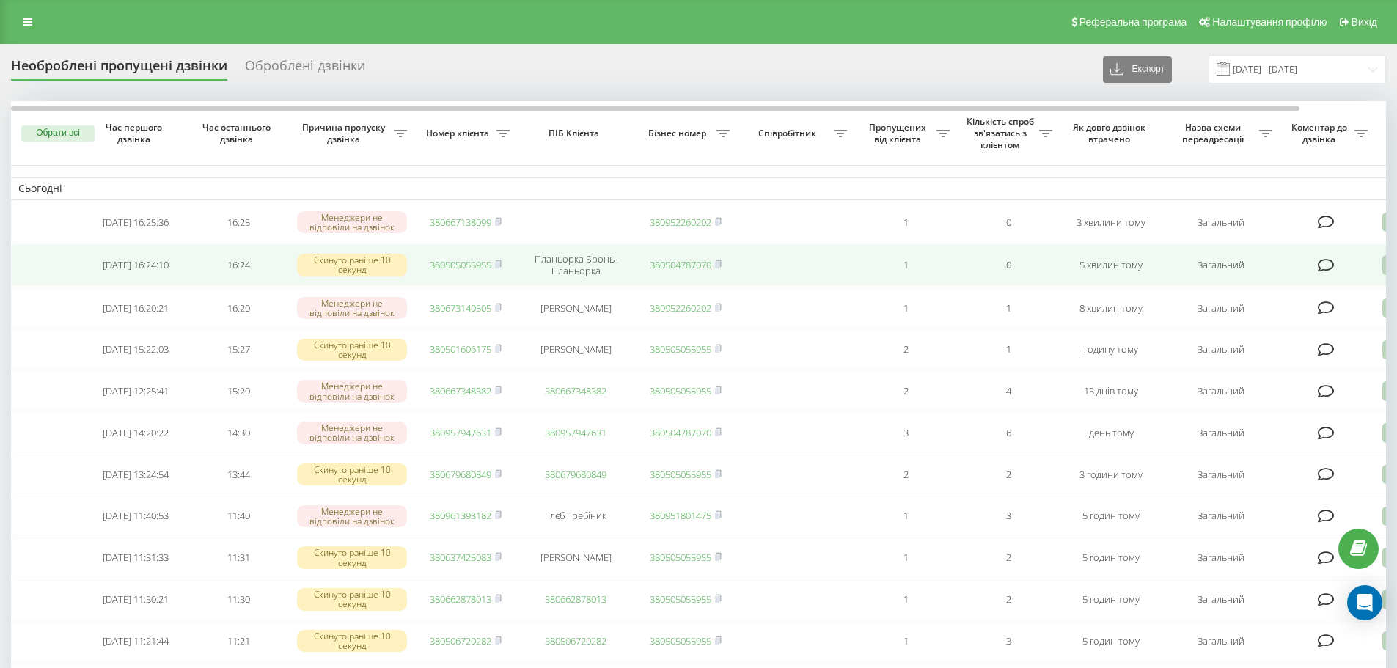
click at [442, 266] on link "380505055955" at bounding box center [461, 264] width 62 height 13
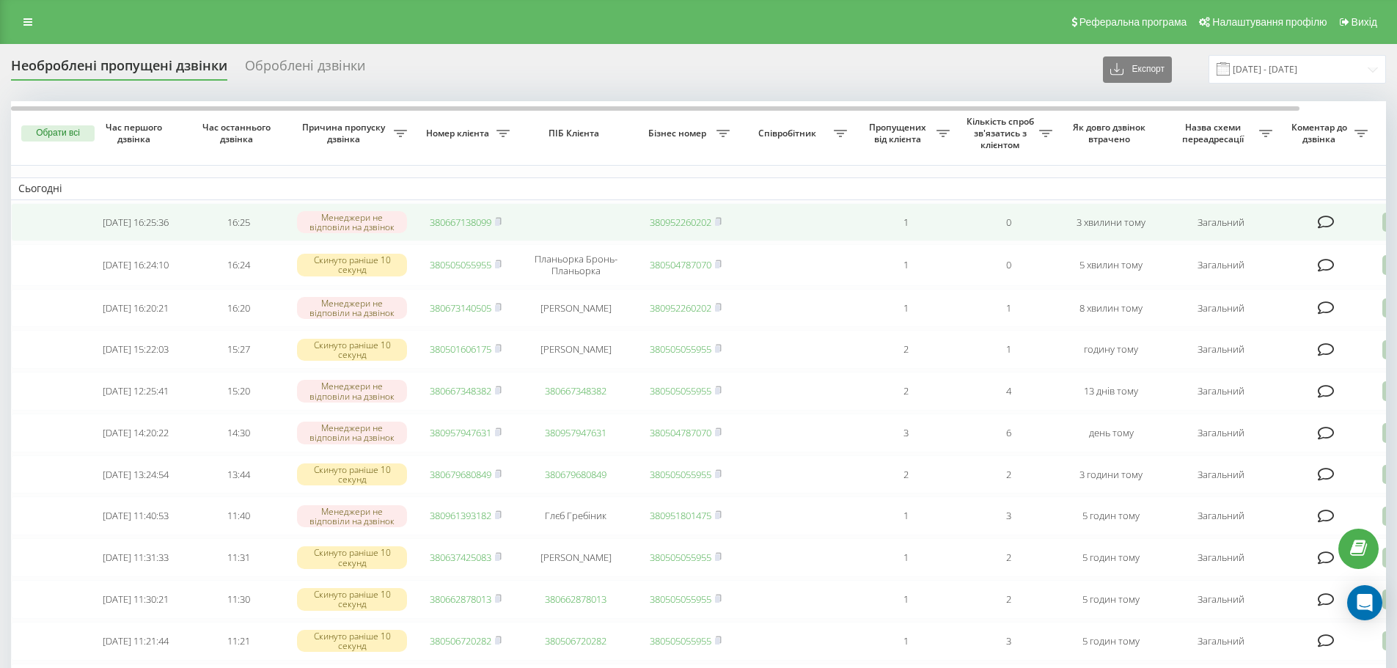
click at [488, 227] on link "380667138099" at bounding box center [461, 222] width 62 height 13
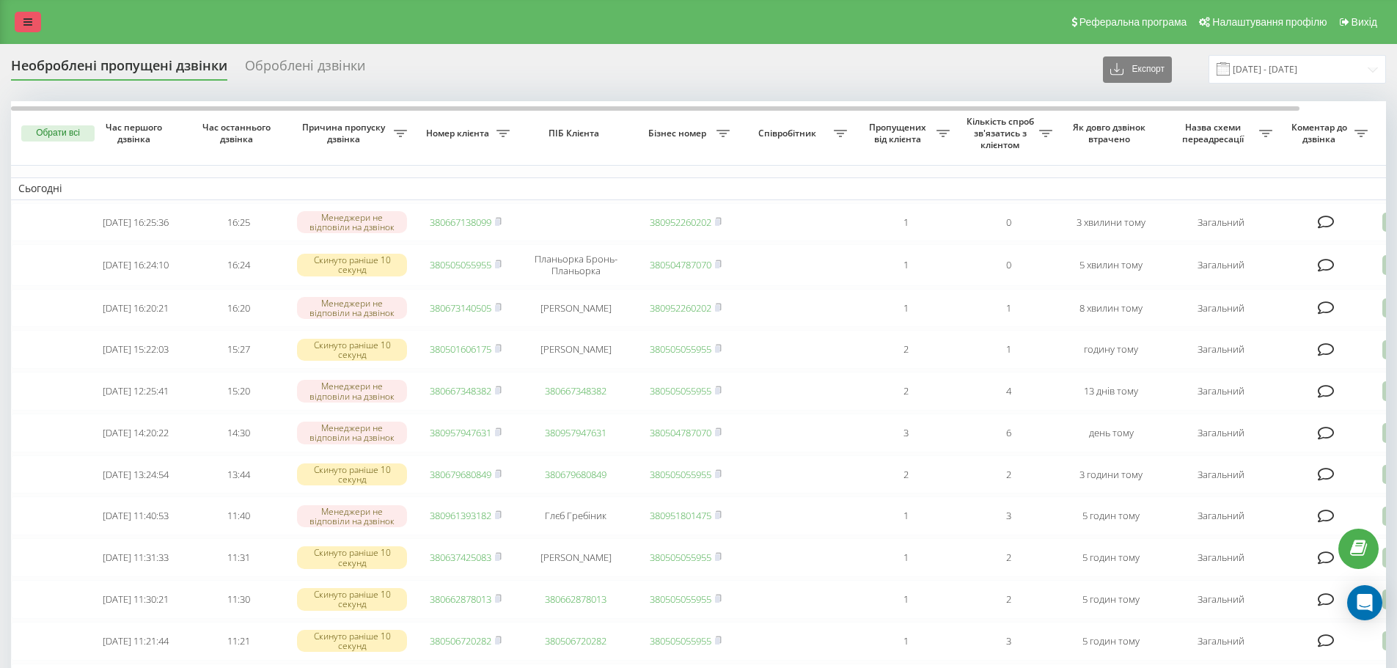
click at [37, 23] on link at bounding box center [28, 22] width 26 height 21
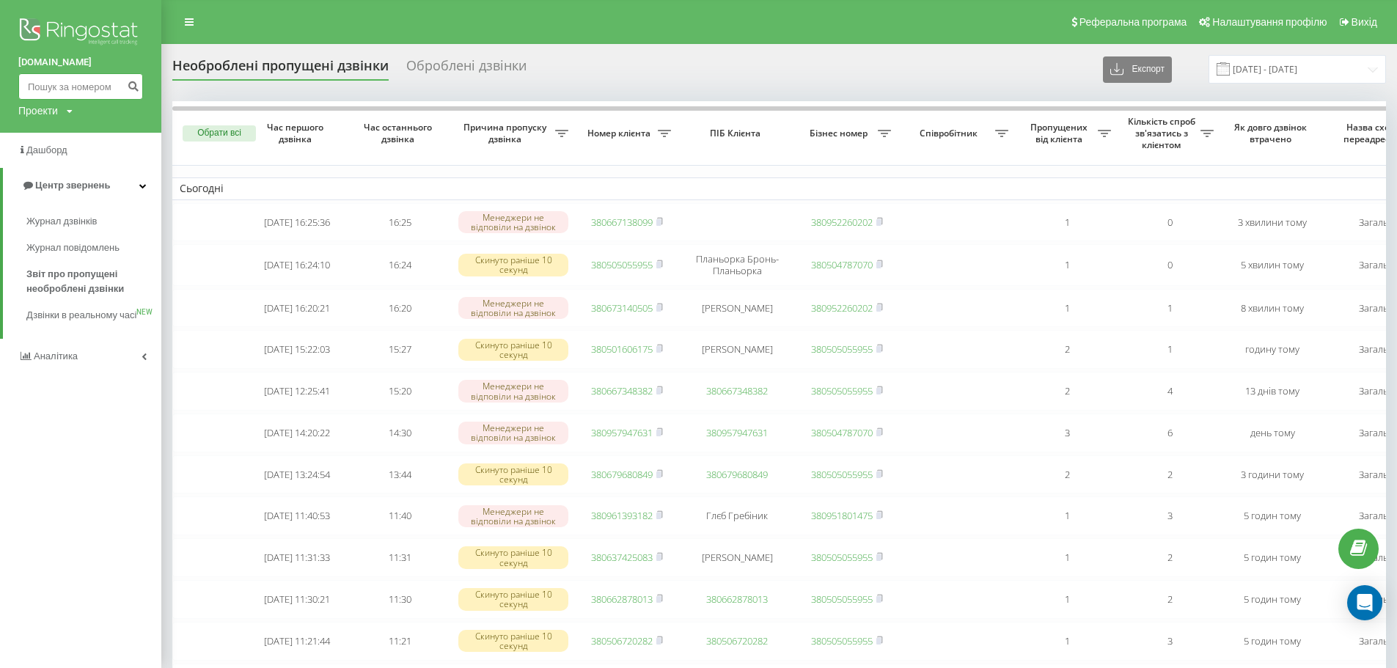
click at [61, 81] on input at bounding box center [80, 86] width 125 height 26
paste input "0667138099"
type input "0667138099"
click at [138, 95] on button "submit" at bounding box center [133, 86] width 20 height 26
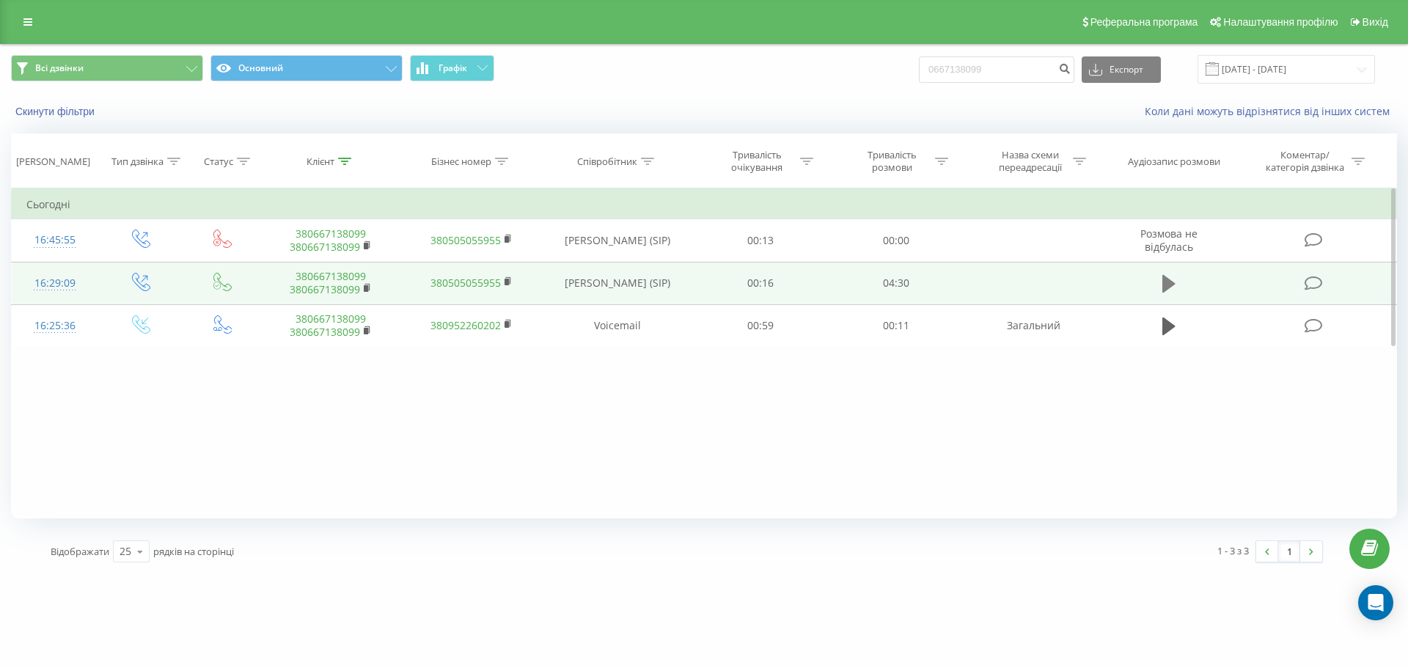
click at [1174, 275] on icon at bounding box center [1169, 284] width 13 height 21
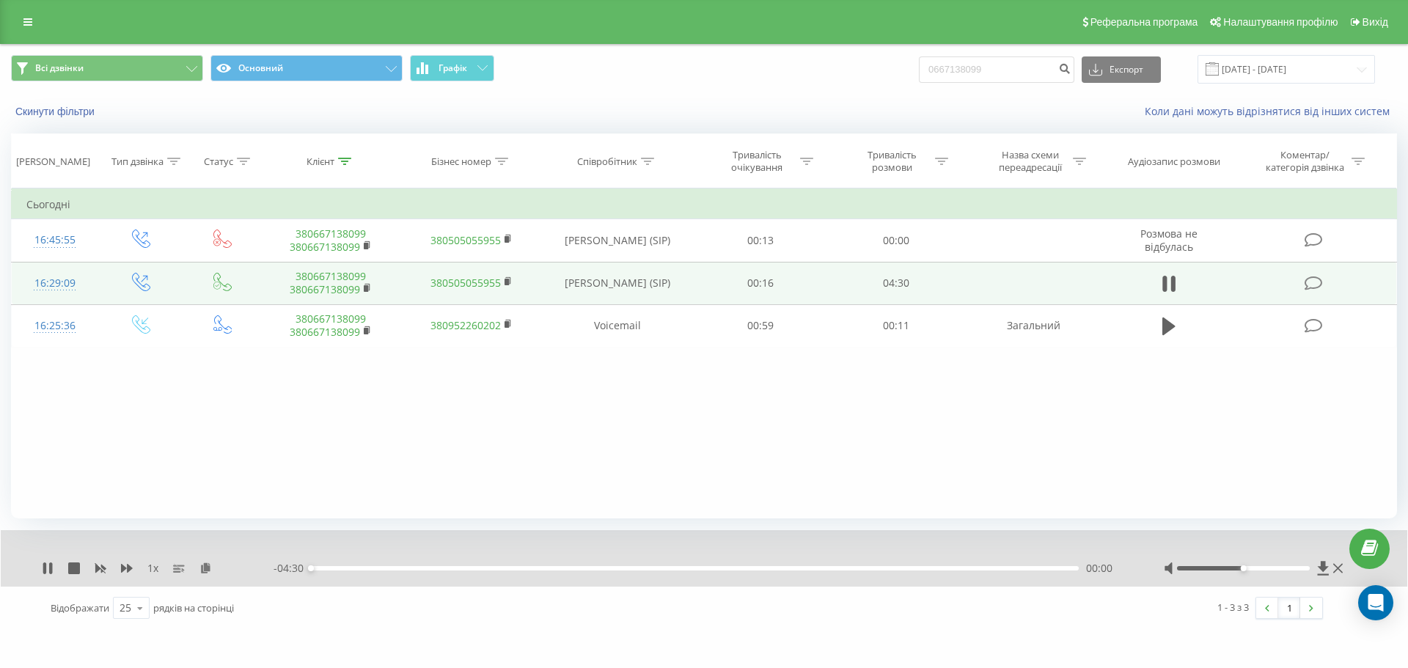
click at [330, 574] on div "- 04:30 00:00 00:00" at bounding box center [701, 568] width 854 height 15
click at [336, 568] on div "00:00" at bounding box center [695, 568] width 768 height 4
click at [36, 29] on link at bounding box center [28, 22] width 26 height 21
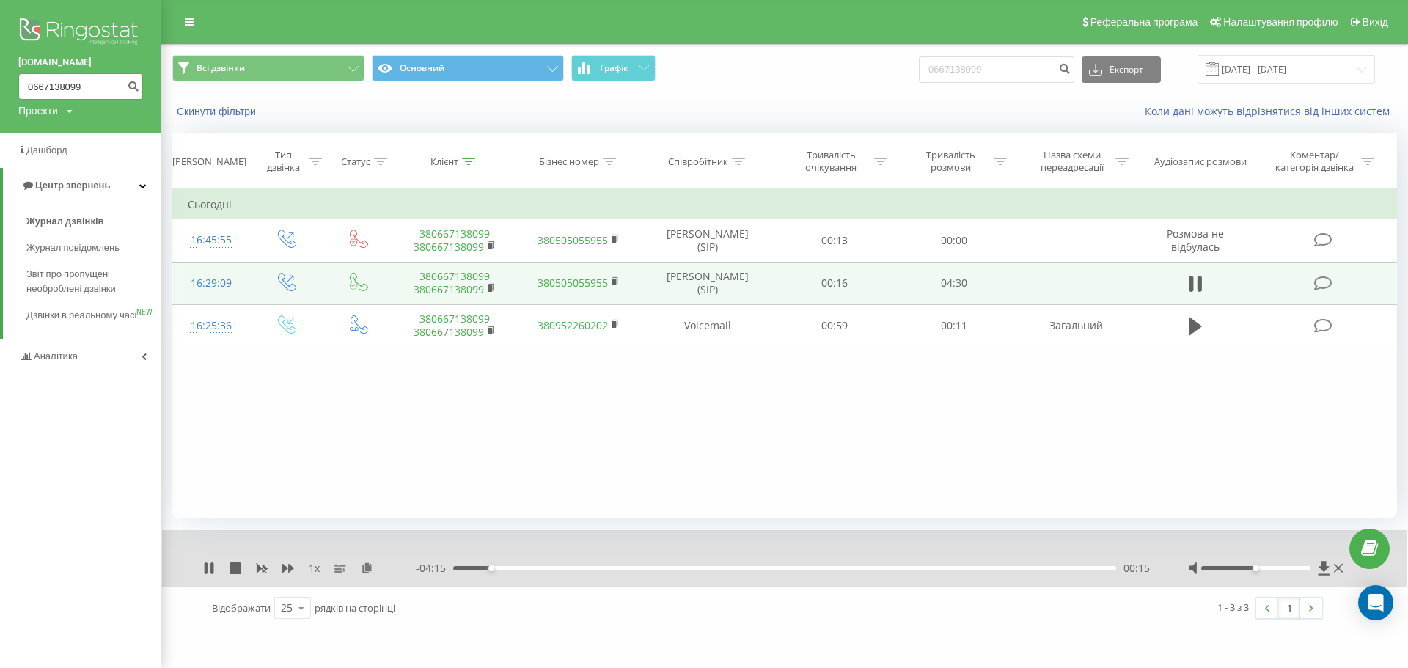
drag, startPoint x: 103, startPoint y: 90, endPoint x: 22, endPoint y: 70, distance: 83.8
click at [22, 70] on div "[DOMAIN_NAME] 0667138099 Проекти [DOMAIN_NAME]" at bounding box center [80, 66] width 161 height 133
click at [516, 570] on div "00:25" at bounding box center [784, 568] width 663 height 4
click at [213, 567] on icon at bounding box center [212, 569] width 3 height 12
click at [178, 18] on link at bounding box center [189, 22] width 26 height 21
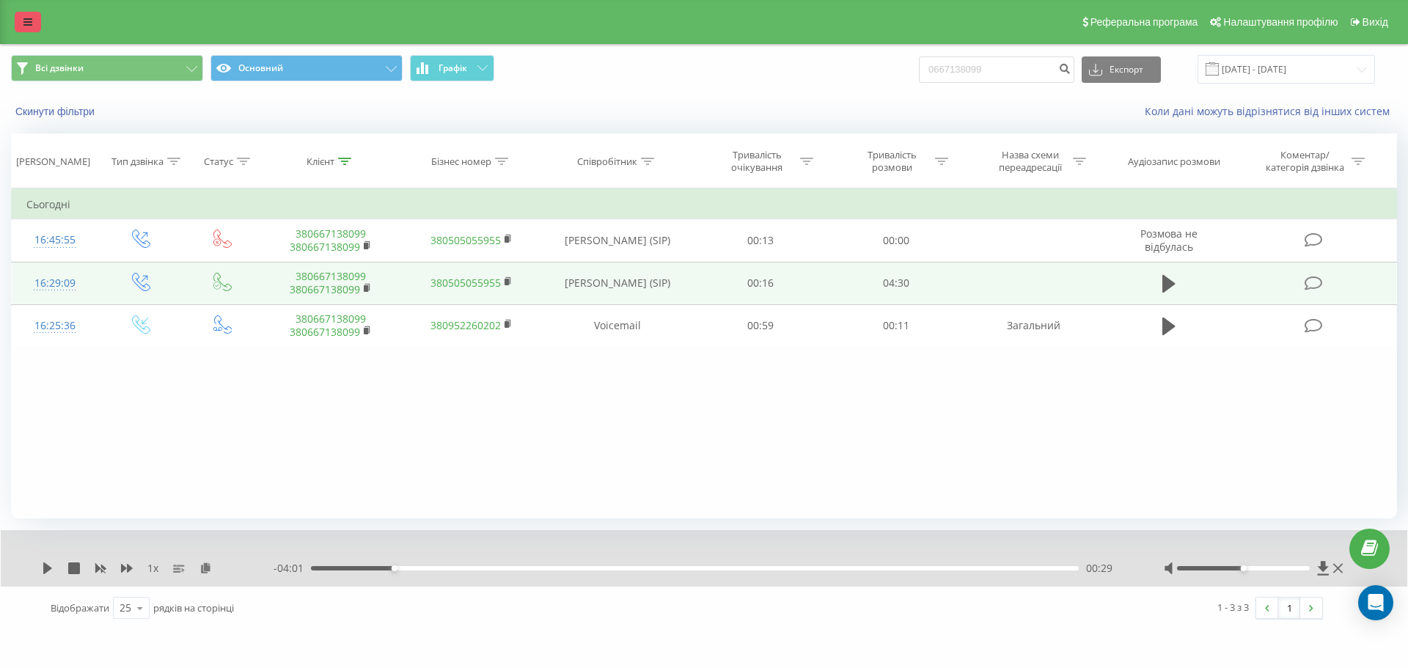
click at [21, 26] on link at bounding box center [28, 22] width 26 height 21
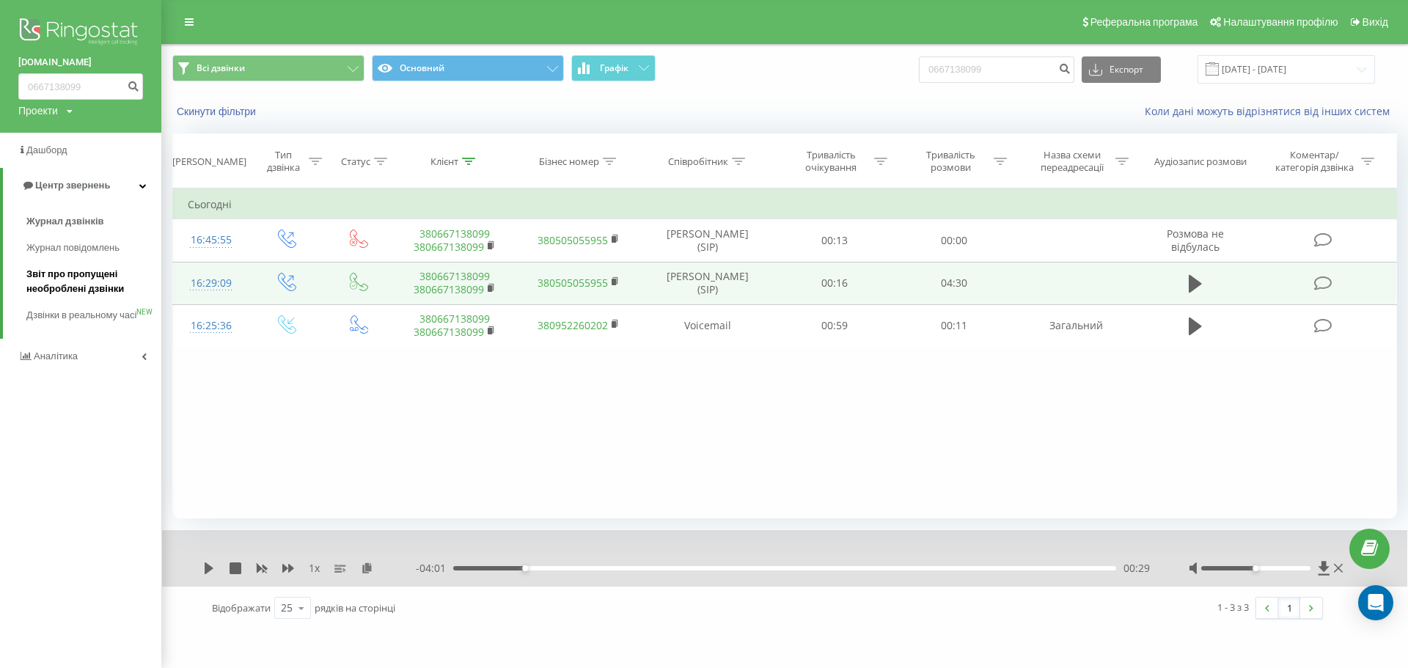
click at [47, 273] on span "Звіт про пропущені необроблені дзвінки" at bounding box center [90, 281] width 128 height 29
click at [189, 27] on link at bounding box center [189, 22] width 26 height 21
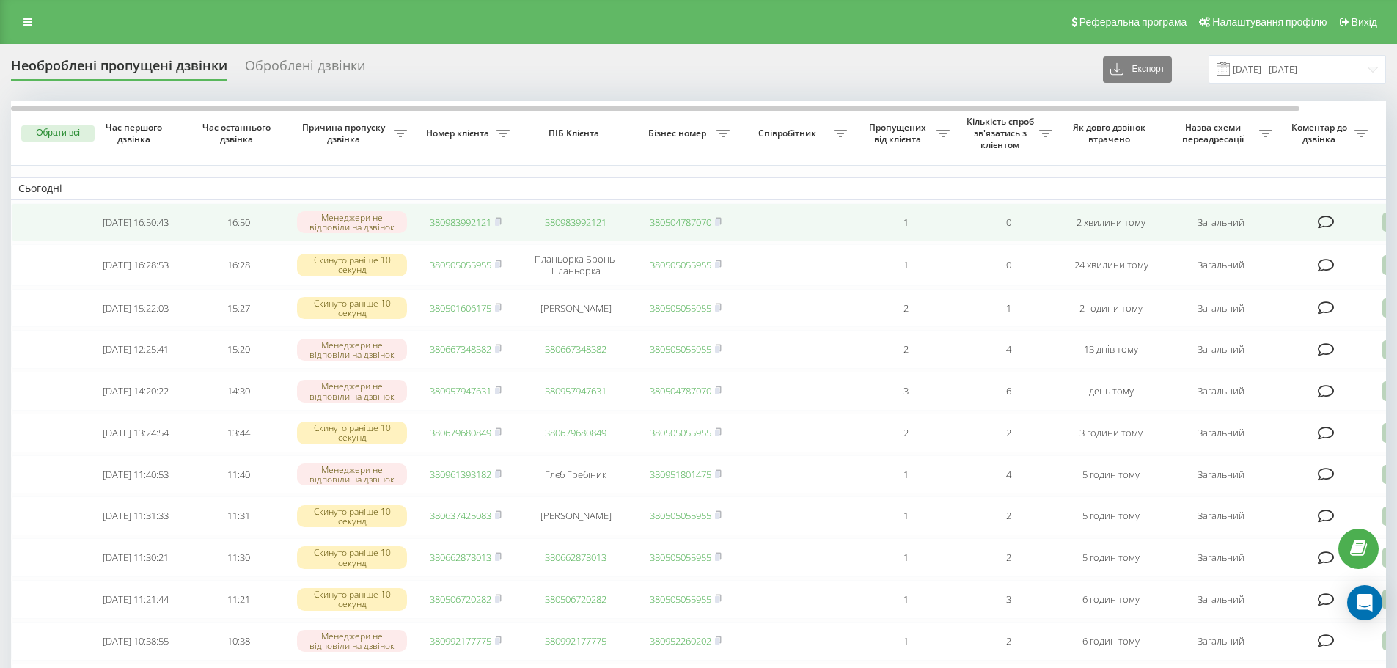
click at [451, 211] on td "380983992121" at bounding box center [465, 222] width 103 height 39
click at [456, 221] on link "380983992121" at bounding box center [461, 222] width 62 height 13
